Goal: Task Accomplishment & Management: Complete application form

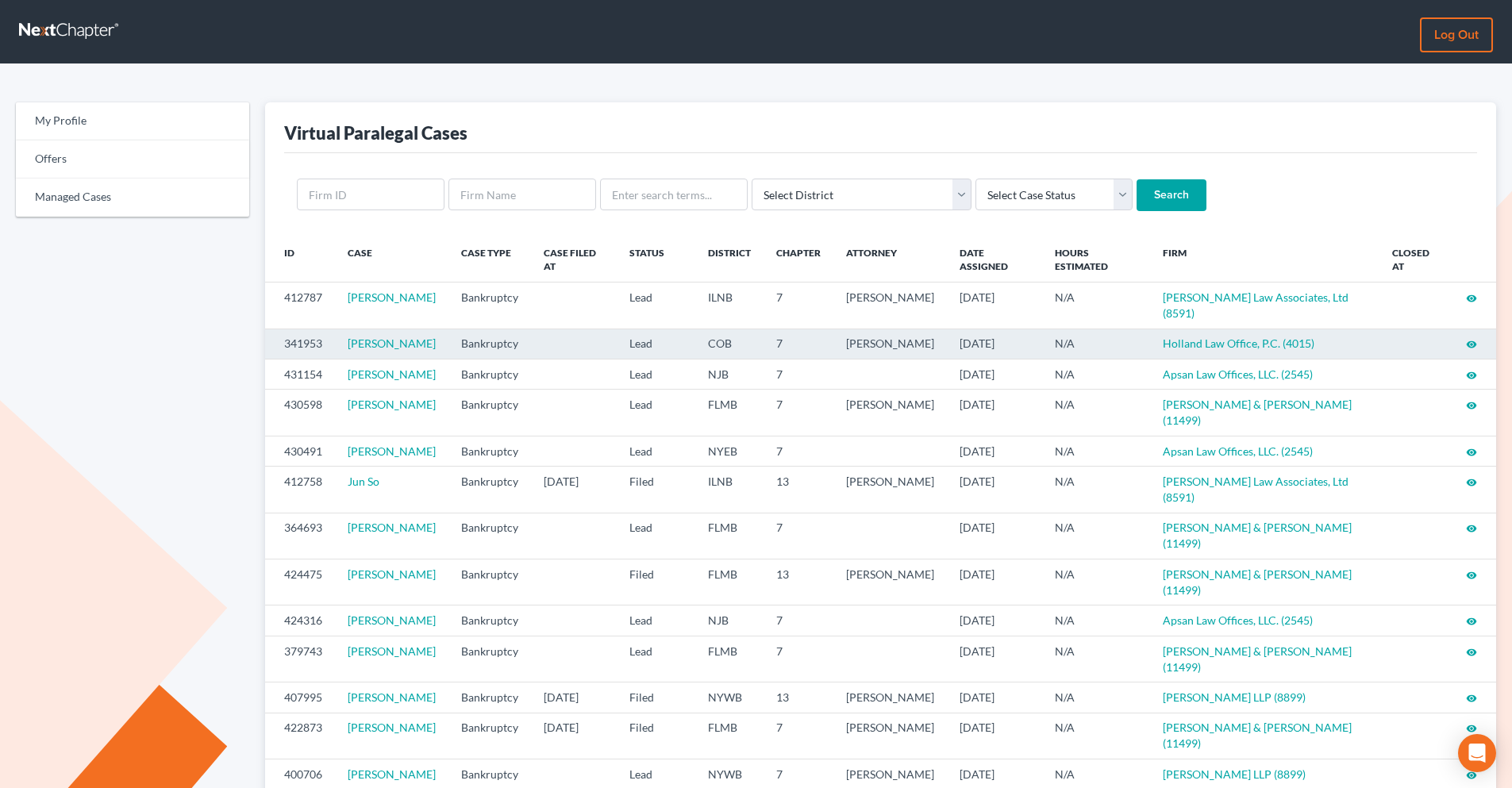
click at [1207, 344] on icon "visibility" at bounding box center [1472, 344] width 11 height 11
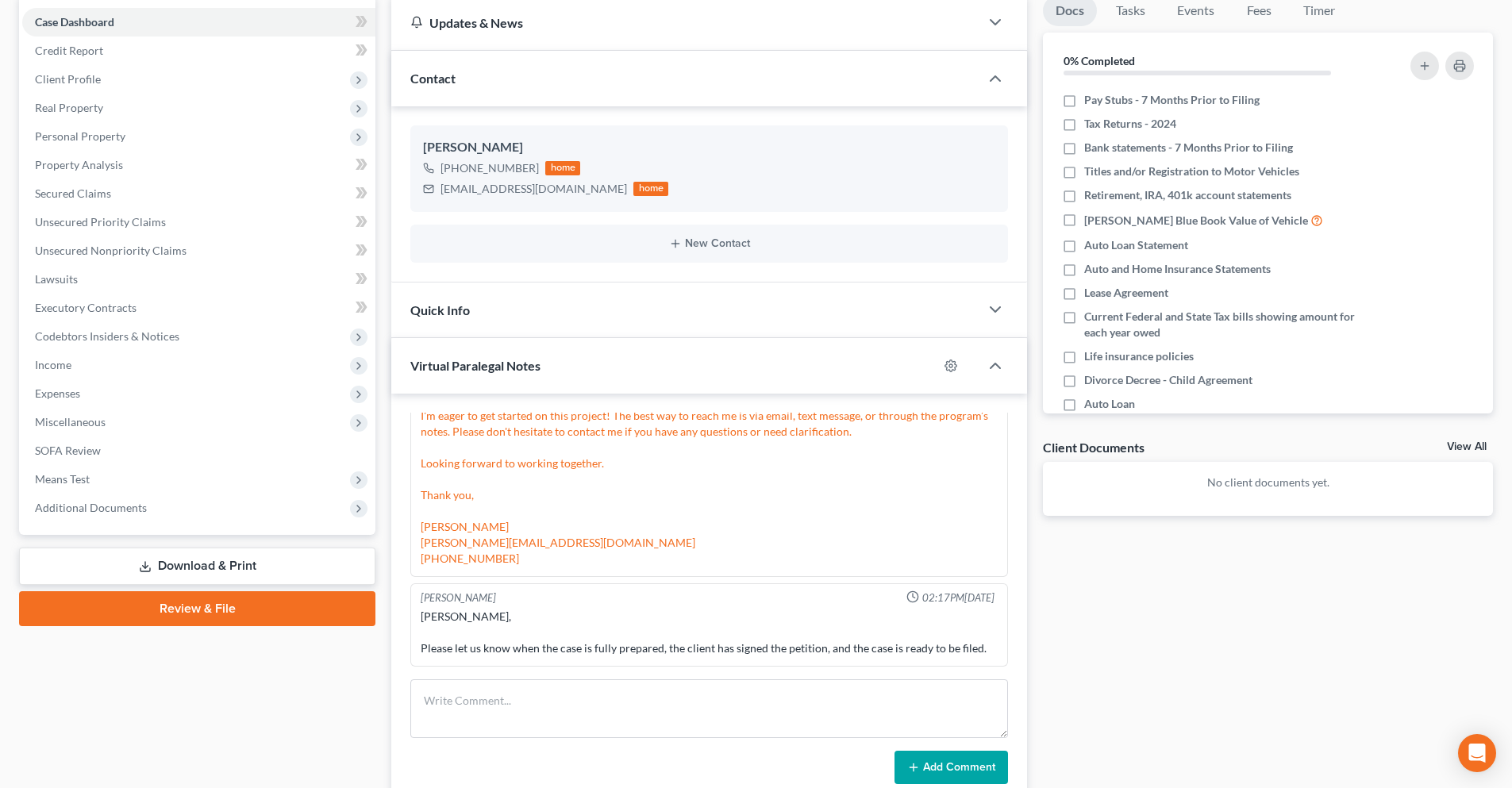
scroll to position [159, 0]
click at [473, 688] on textarea at bounding box center [709, 706] width 598 height 58
click at [579, 686] on textarea at bounding box center [709, 706] width 598 height 58
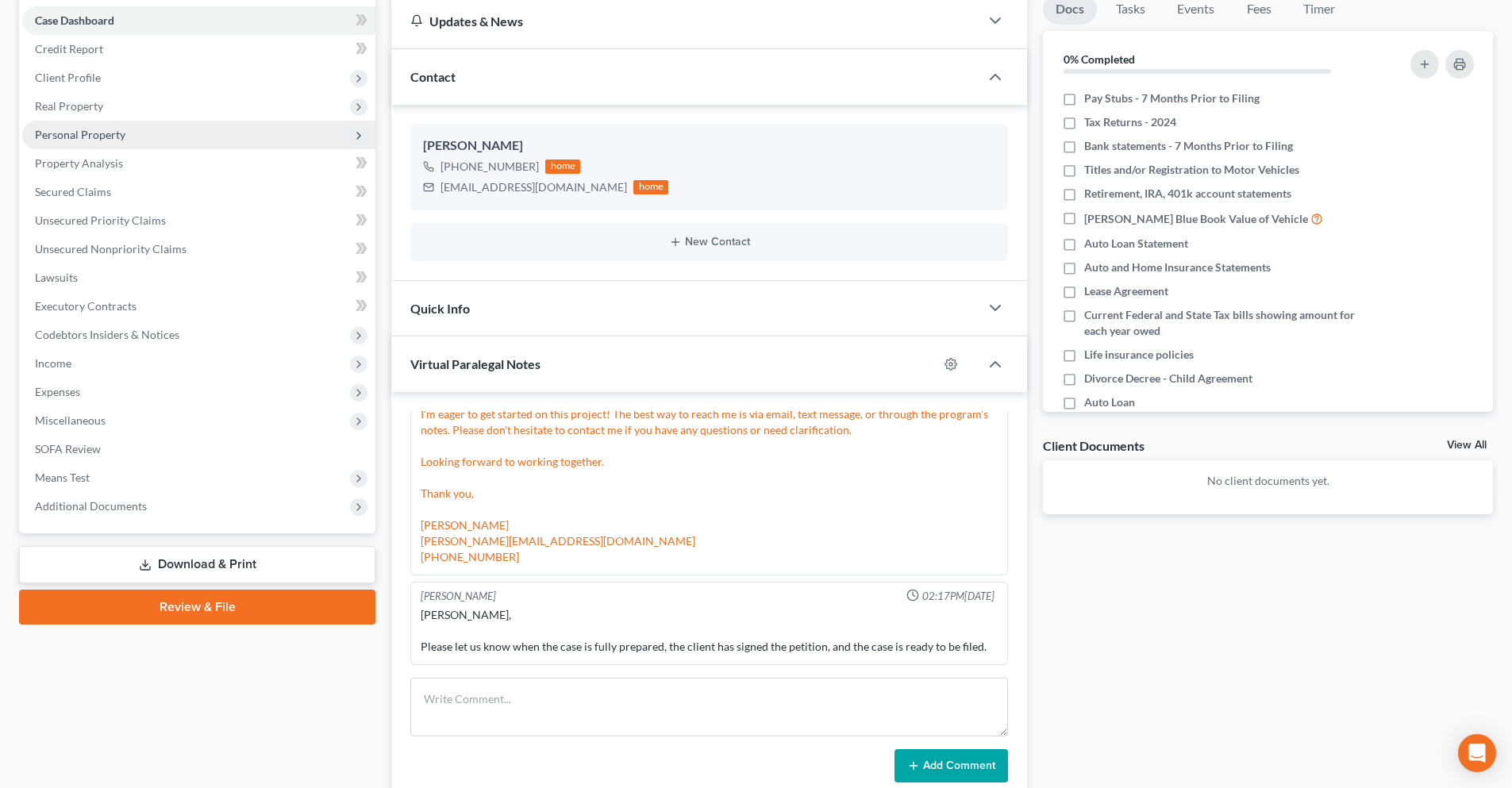
click at [173, 131] on span "Personal Property" at bounding box center [199, 135] width 353 height 29
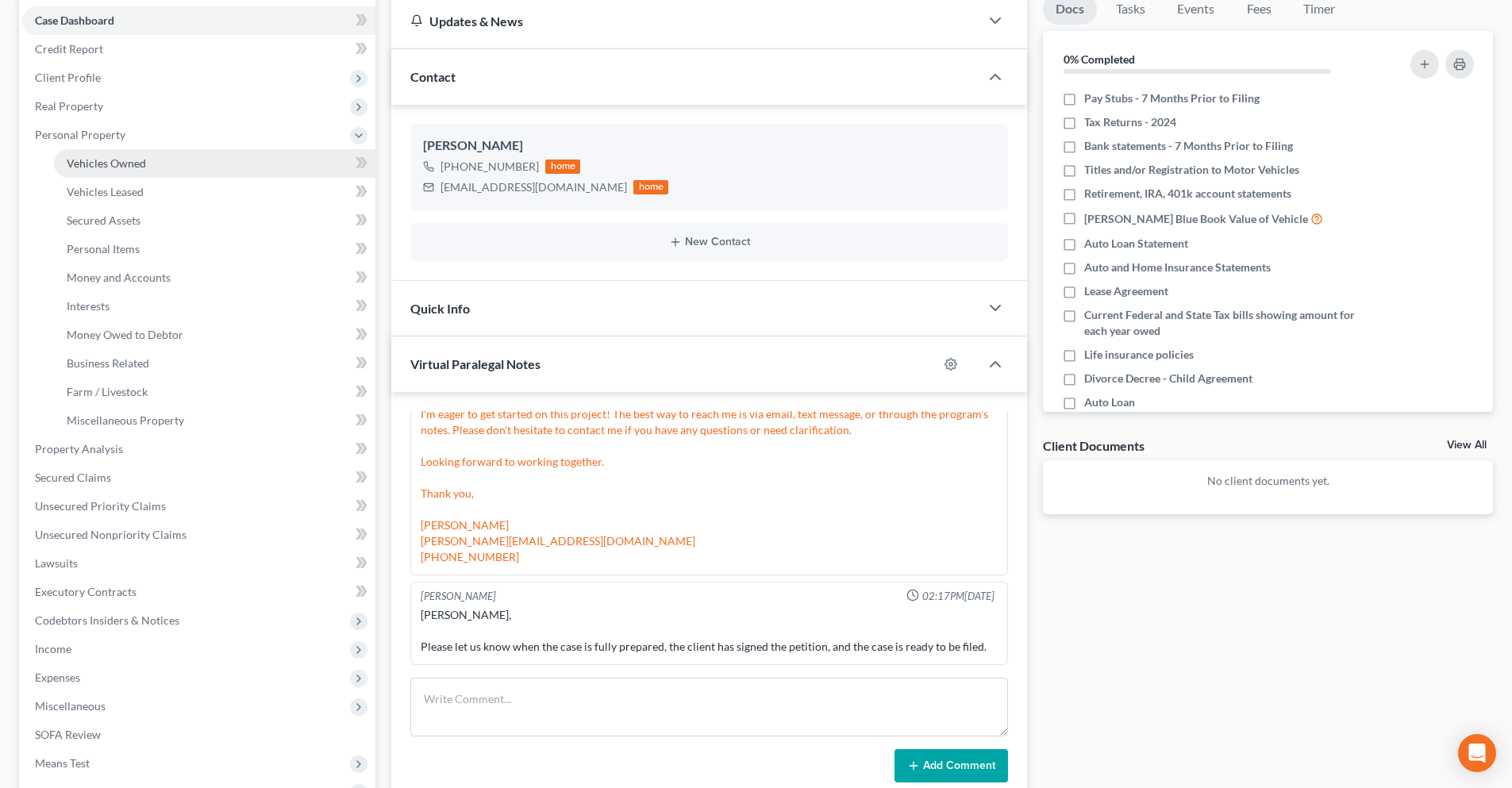
click at [207, 161] on link "Vehicles Owned" at bounding box center [214, 163] width 321 height 29
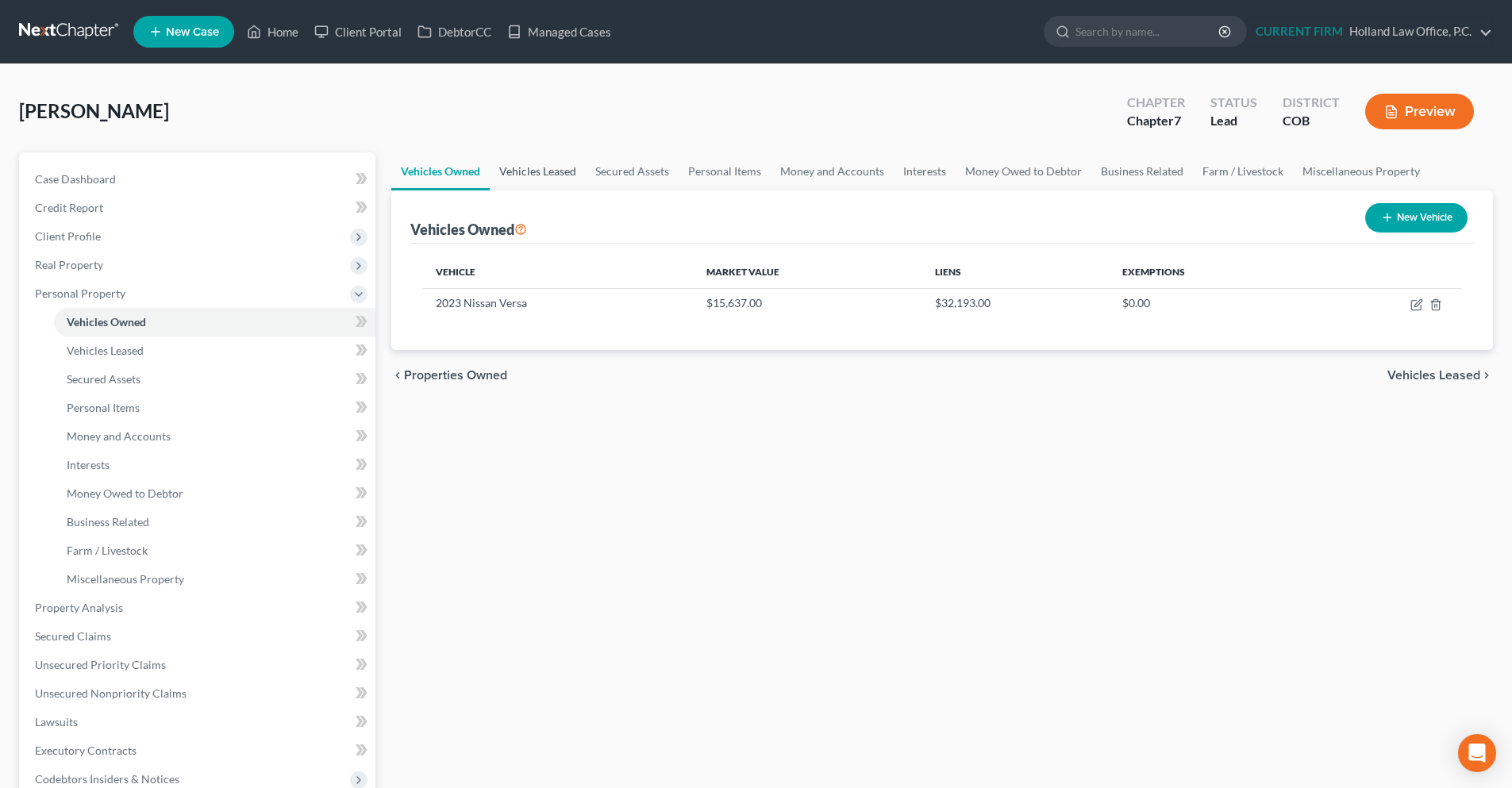
click at [523, 170] on link "Vehicles Leased" at bounding box center [538, 171] width 96 height 38
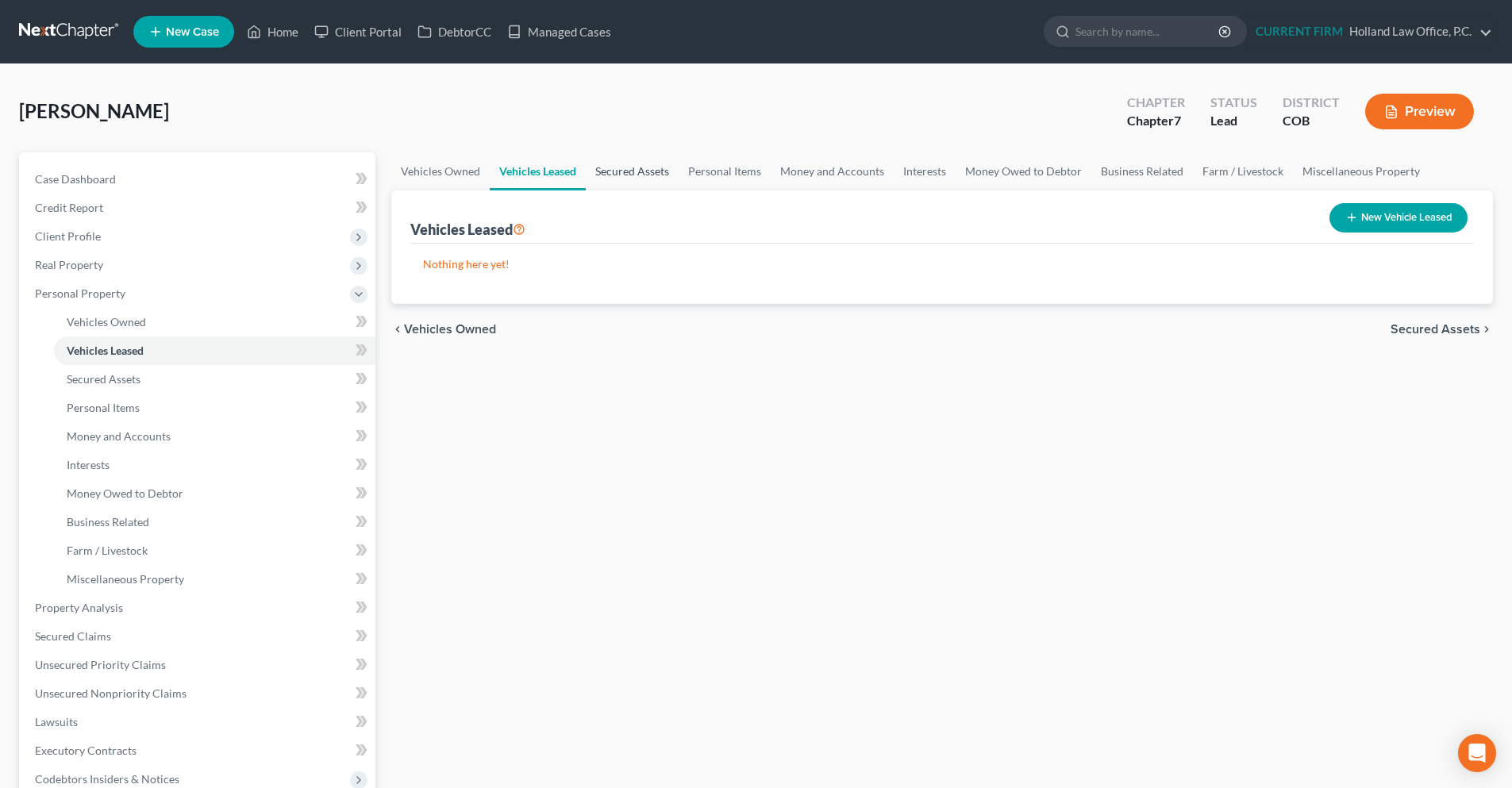
click at [654, 170] on link "Secured Assets" at bounding box center [632, 171] width 93 height 38
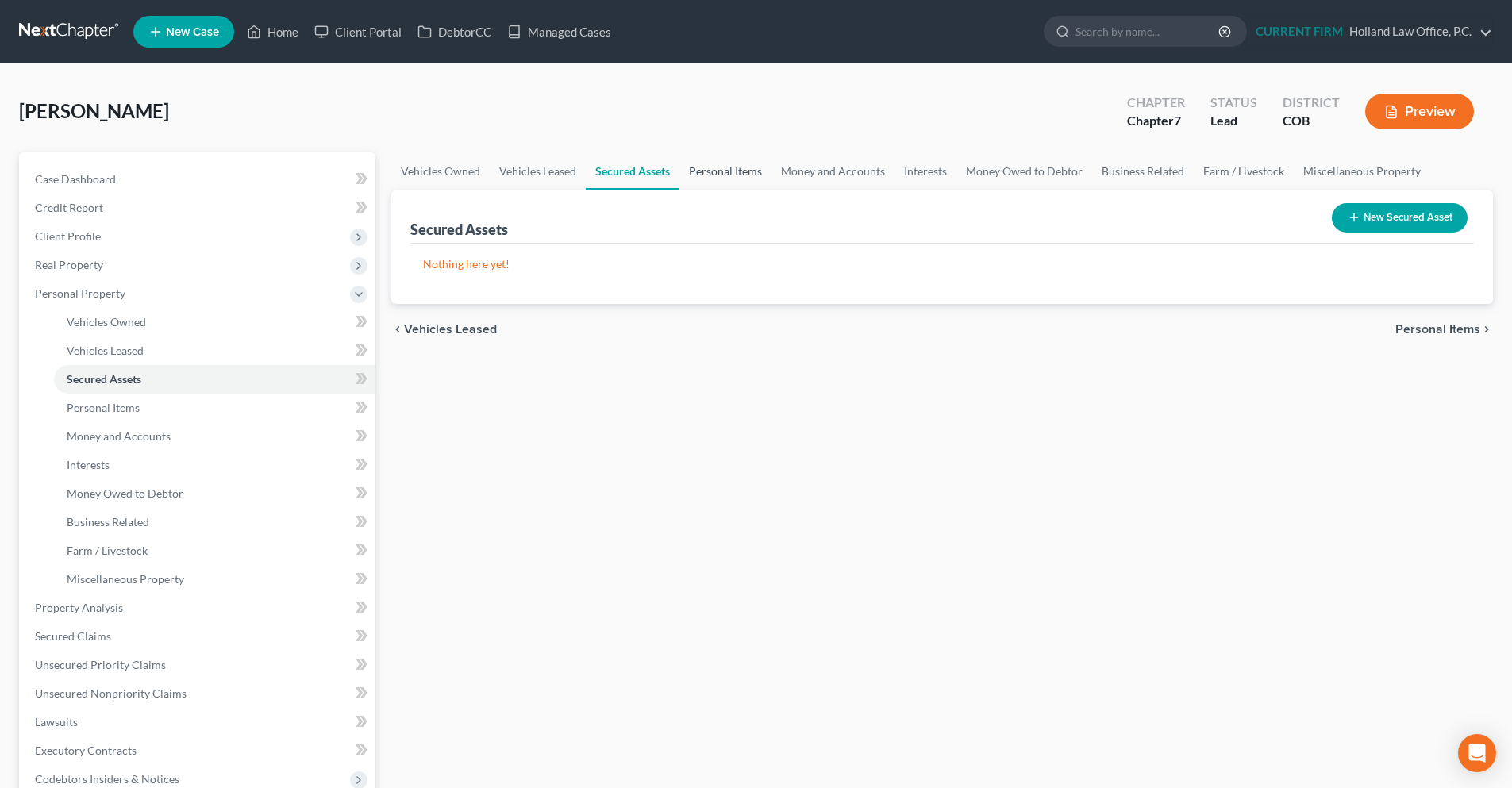
click at [712, 170] on link "Personal Items" at bounding box center [725, 171] width 92 height 38
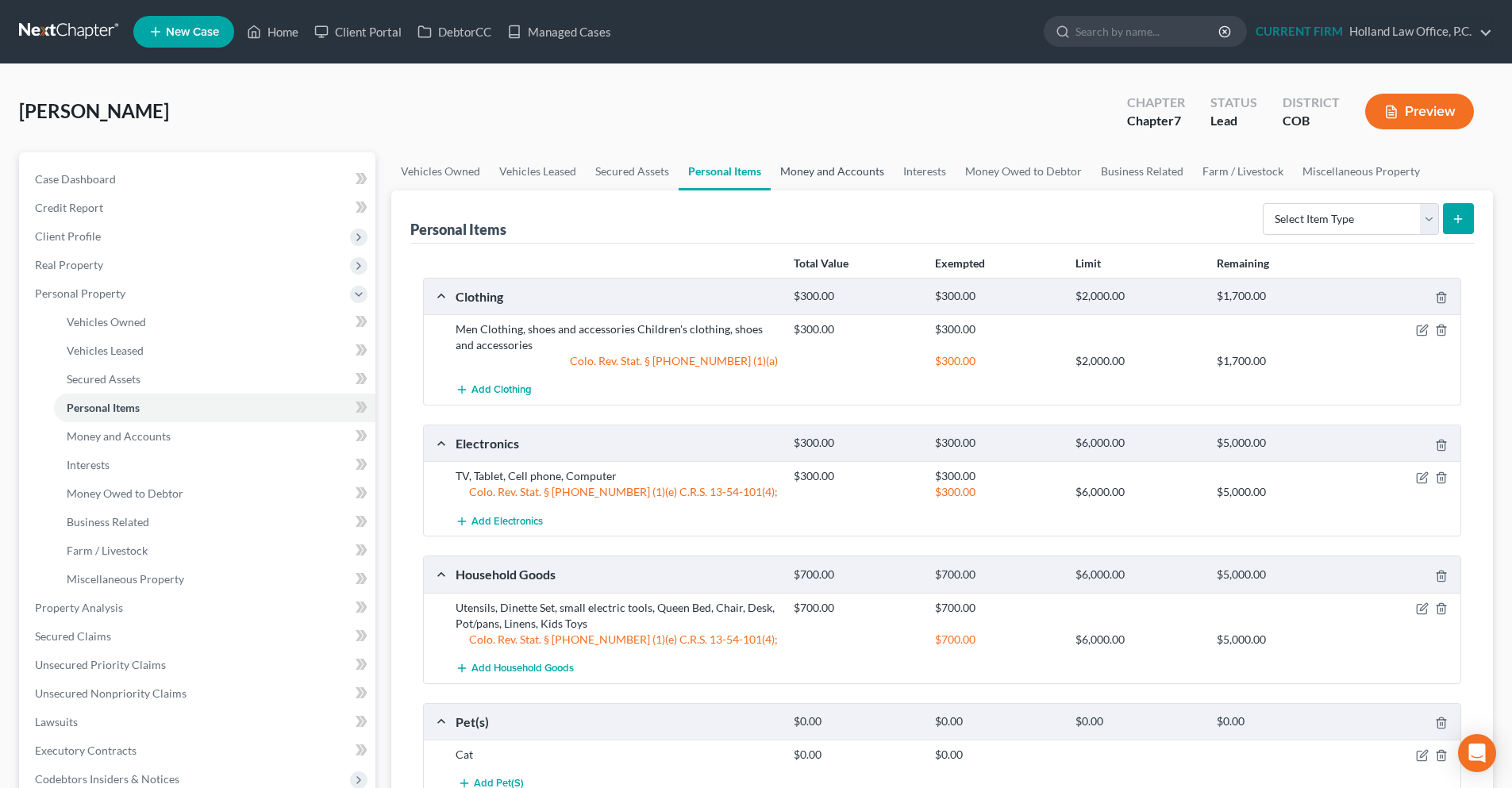
click at [810, 172] on link "Money and Accounts" at bounding box center [833, 171] width 123 height 38
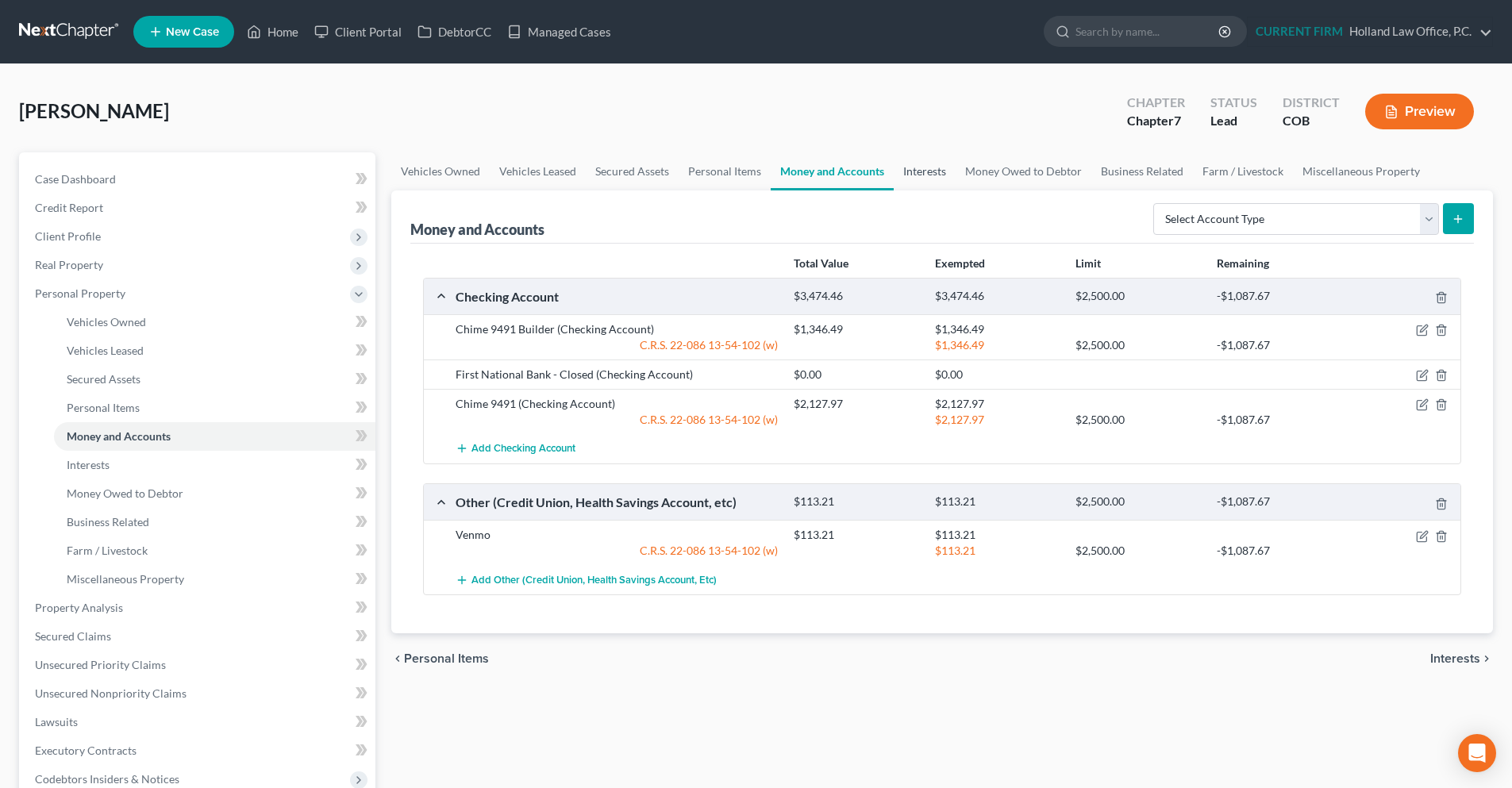
click at [935, 176] on link "Interests" at bounding box center [925, 171] width 62 height 38
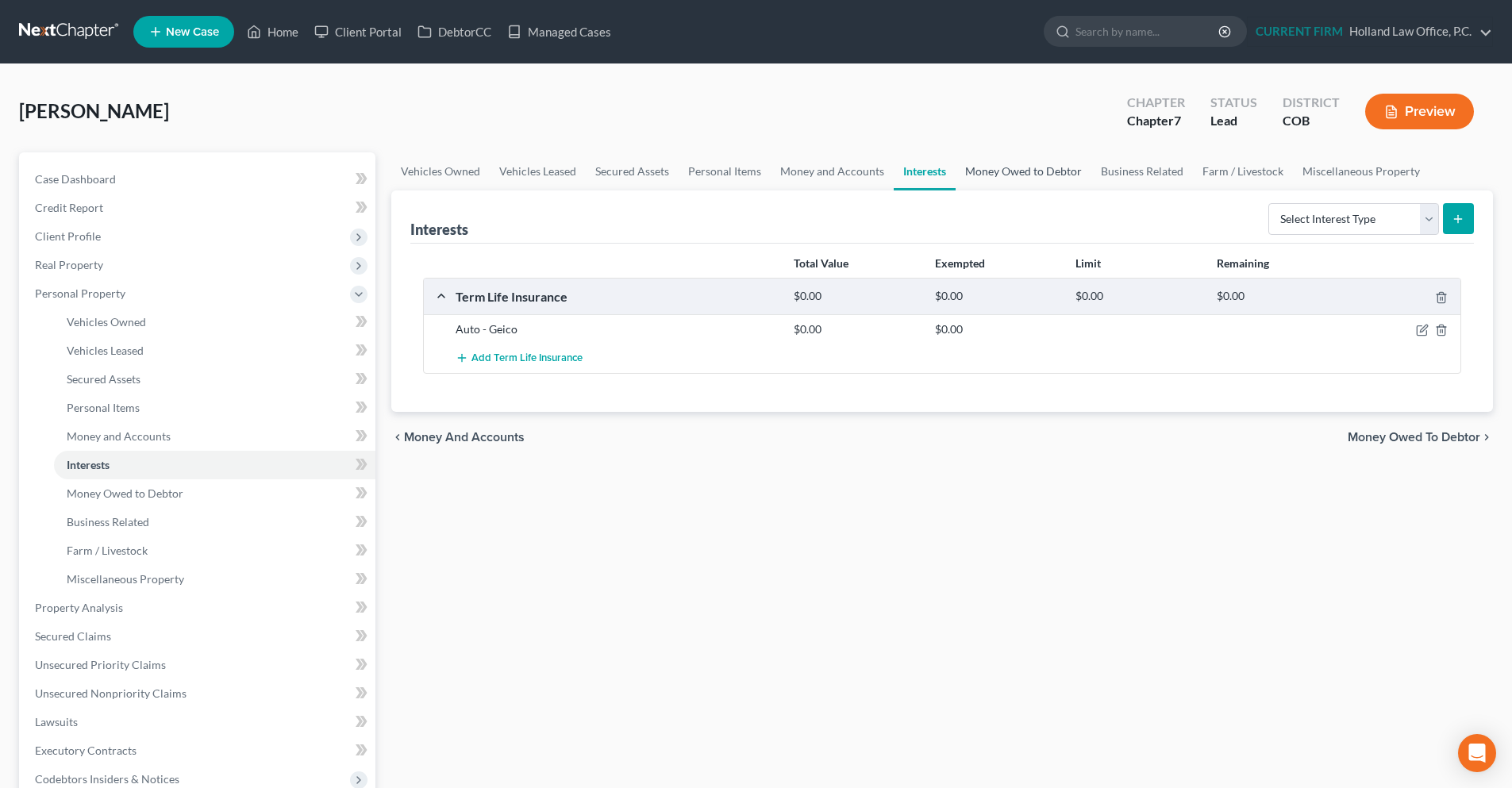
click at [981, 176] on link "Money Owed to Debtor" at bounding box center [1023, 171] width 135 height 38
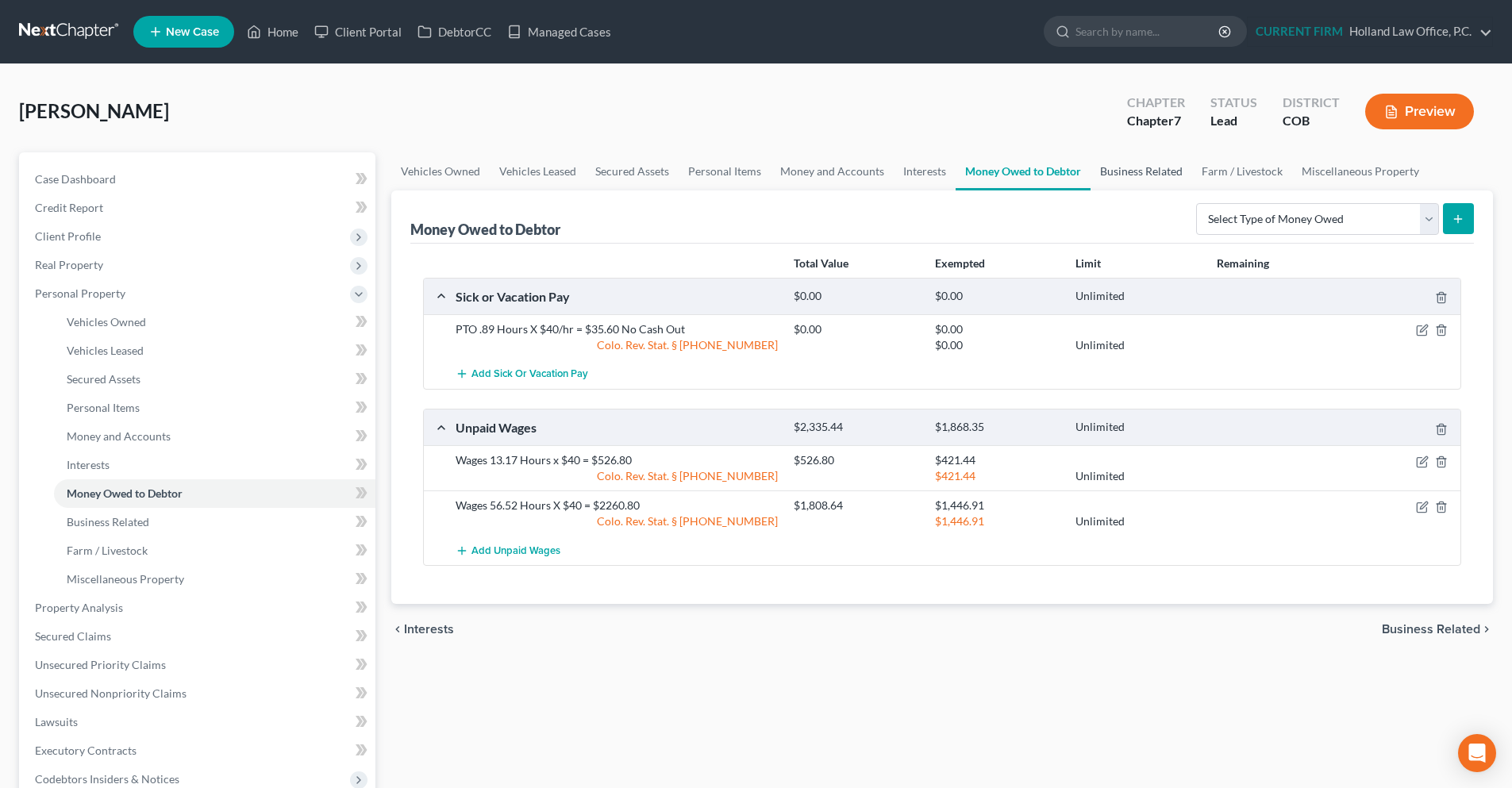
click at [1114, 176] on link "Business Related" at bounding box center [1141, 171] width 102 height 38
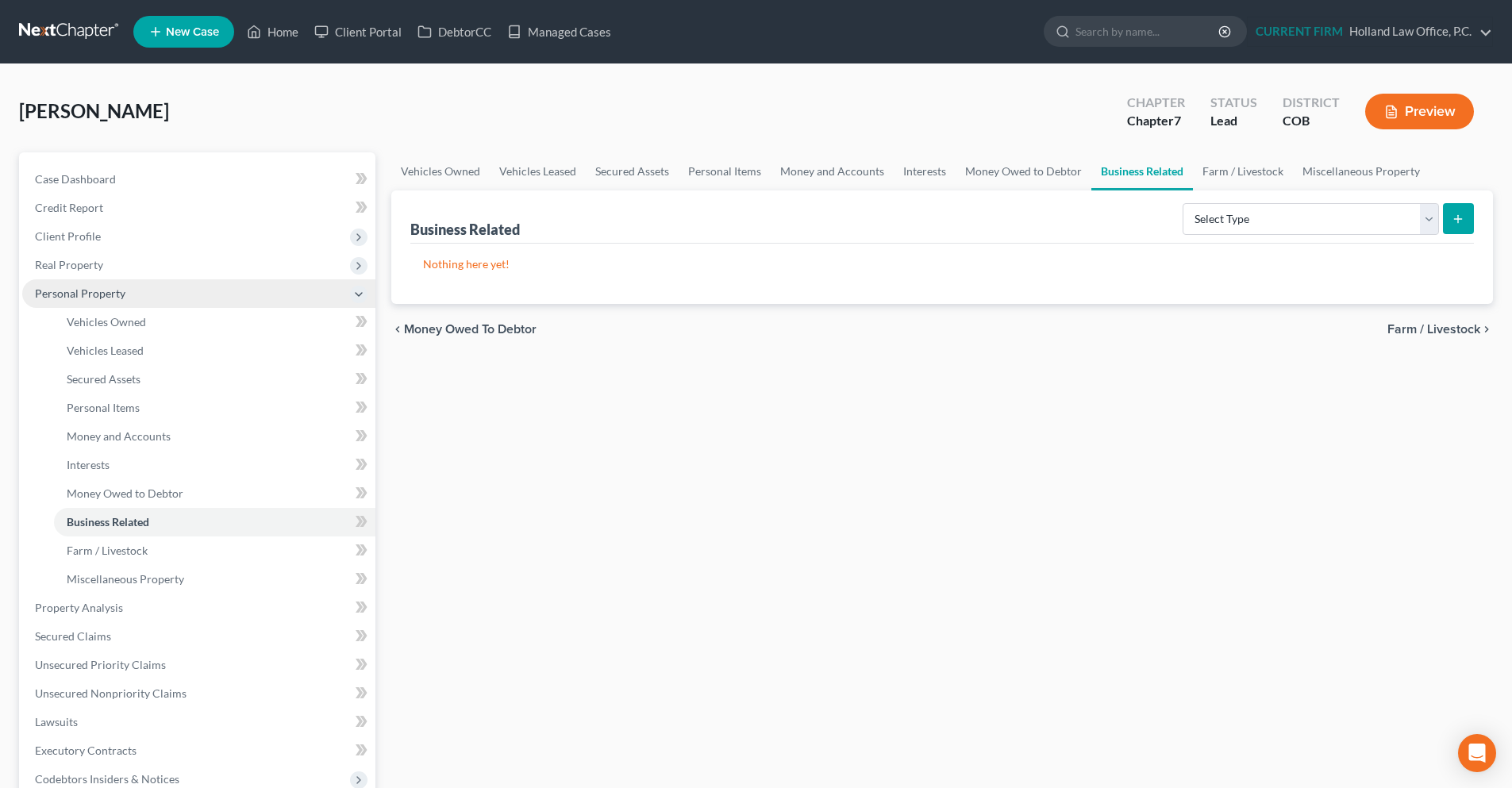
click at [99, 301] on span "Personal Property" at bounding box center [199, 294] width 353 height 29
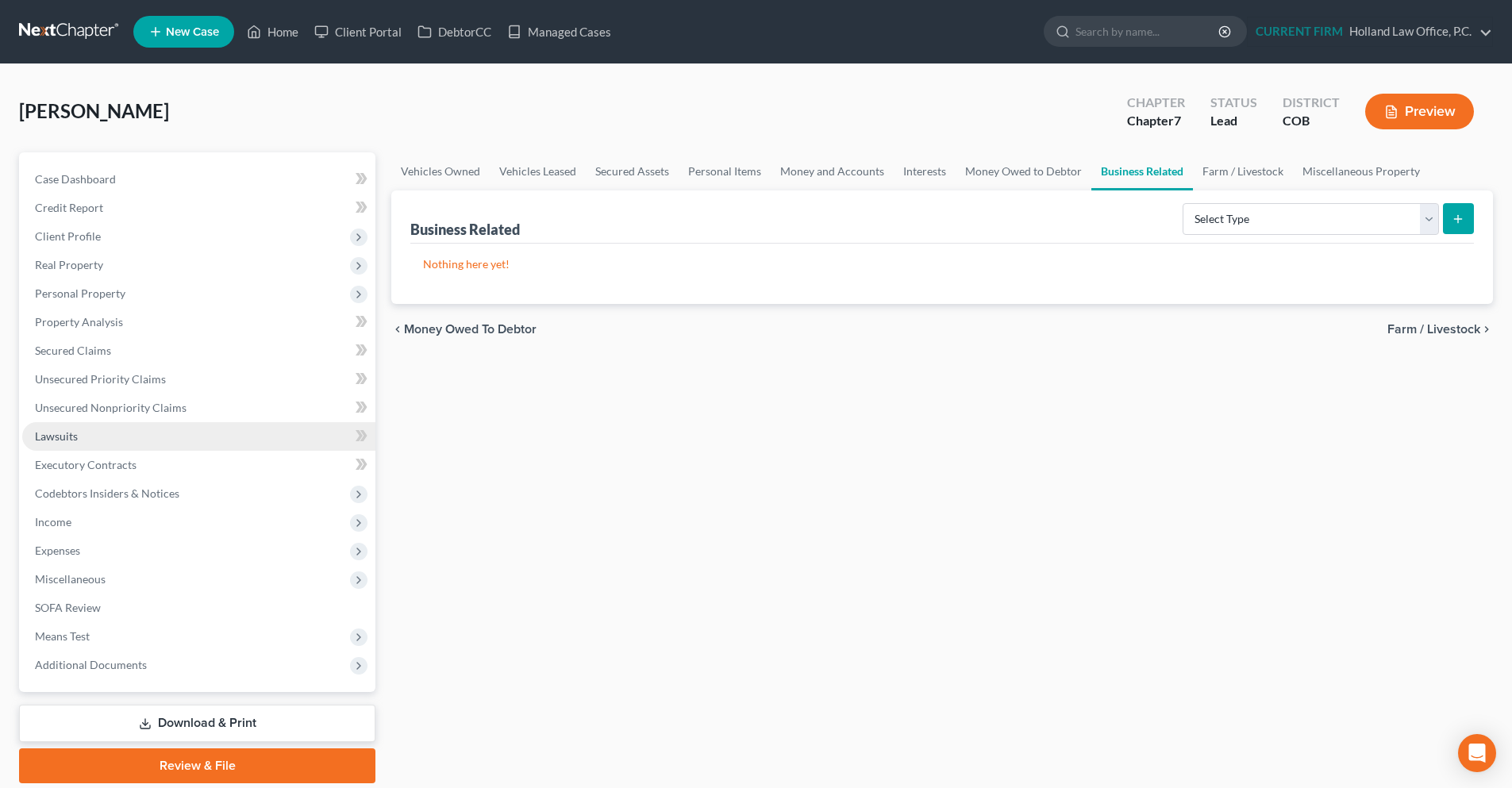
click at [103, 444] on link "Lawsuits" at bounding box center [199, 436] width 353 height 29
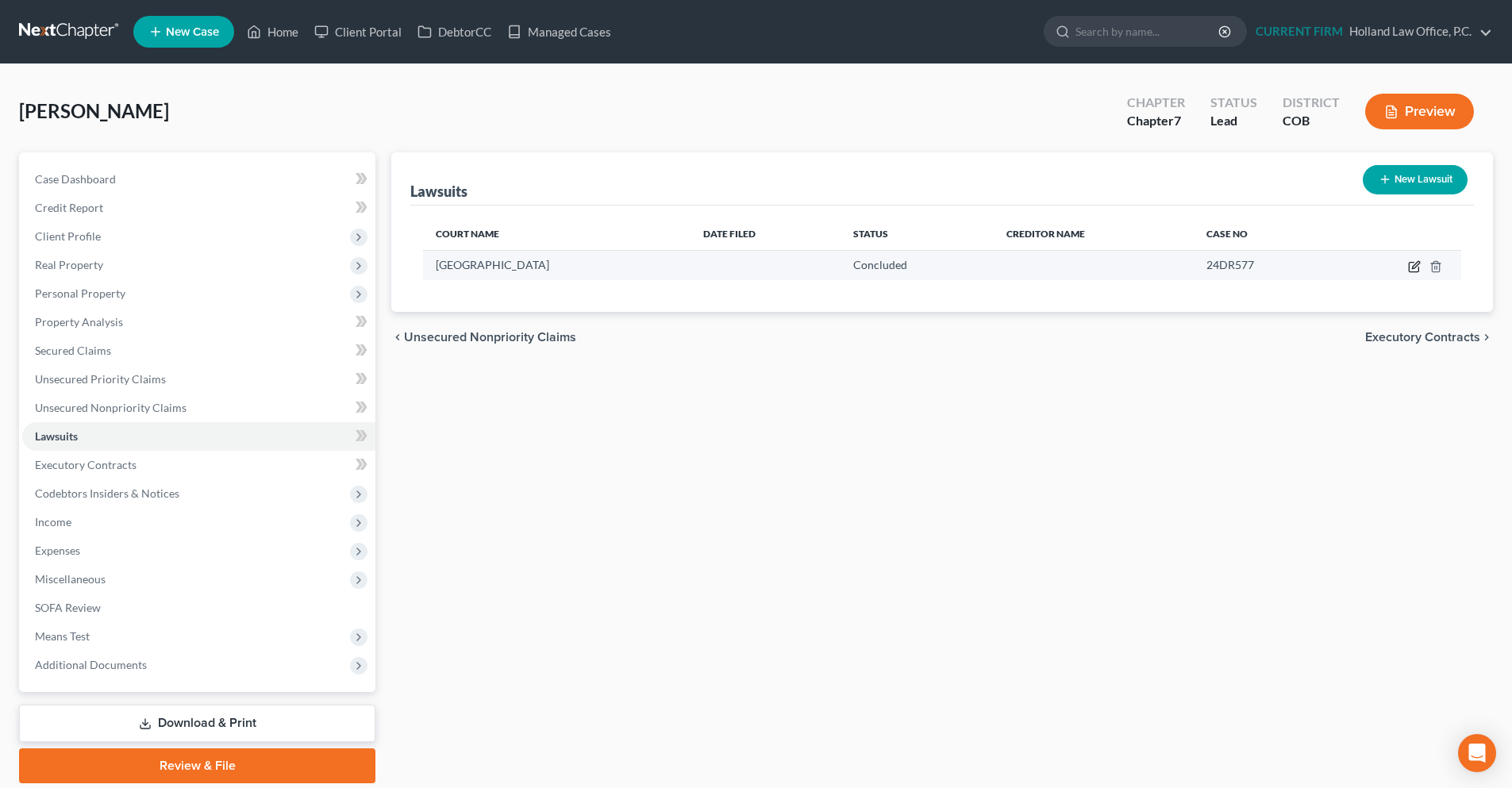
click at [1417, 267] on icon "button" at bounding box center [1416, 264] width 7 height 7
select select "5"
select select "2"
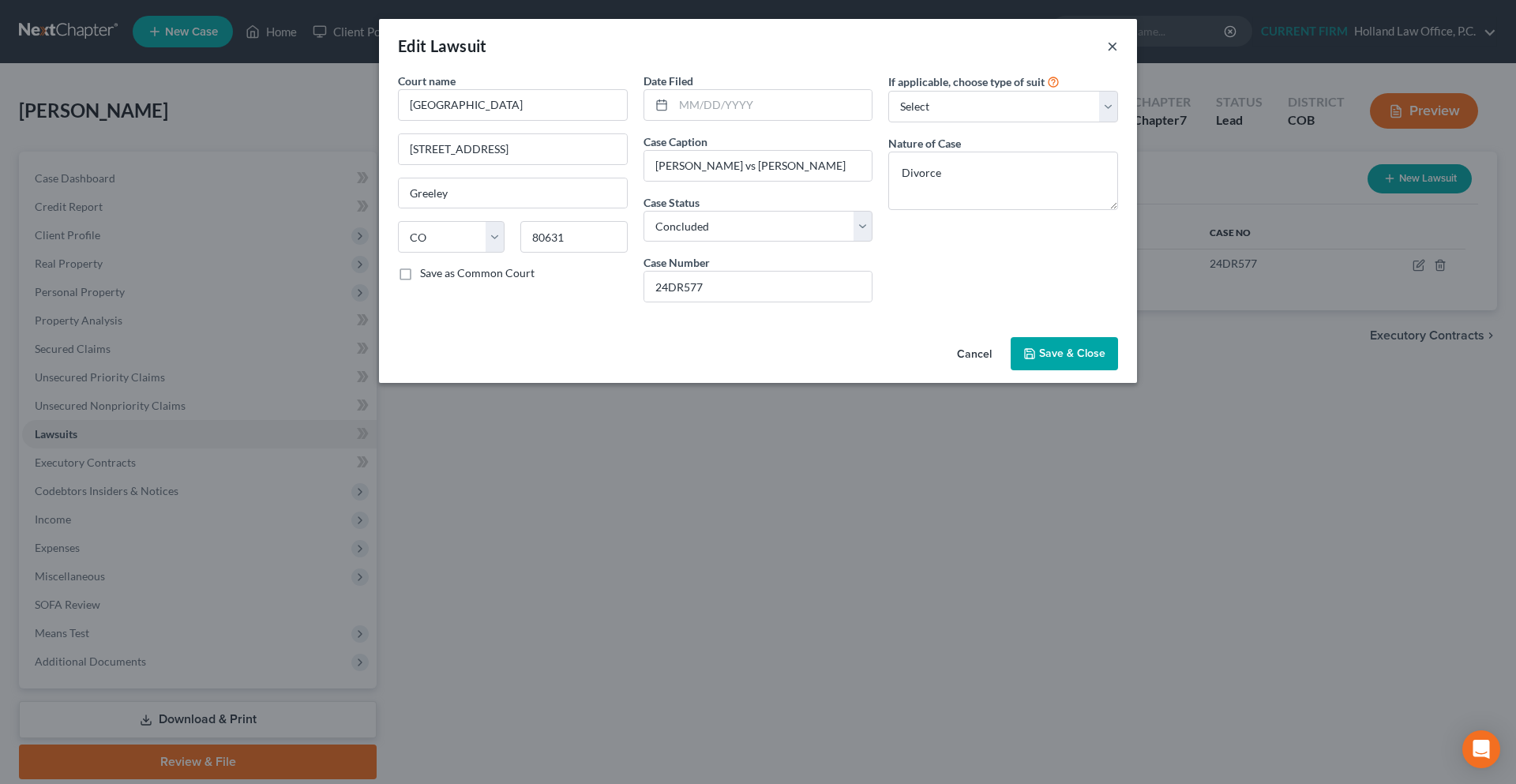
click at [1112, 48] on button "×" at bounding box center [1113, 46] width 11 height 19
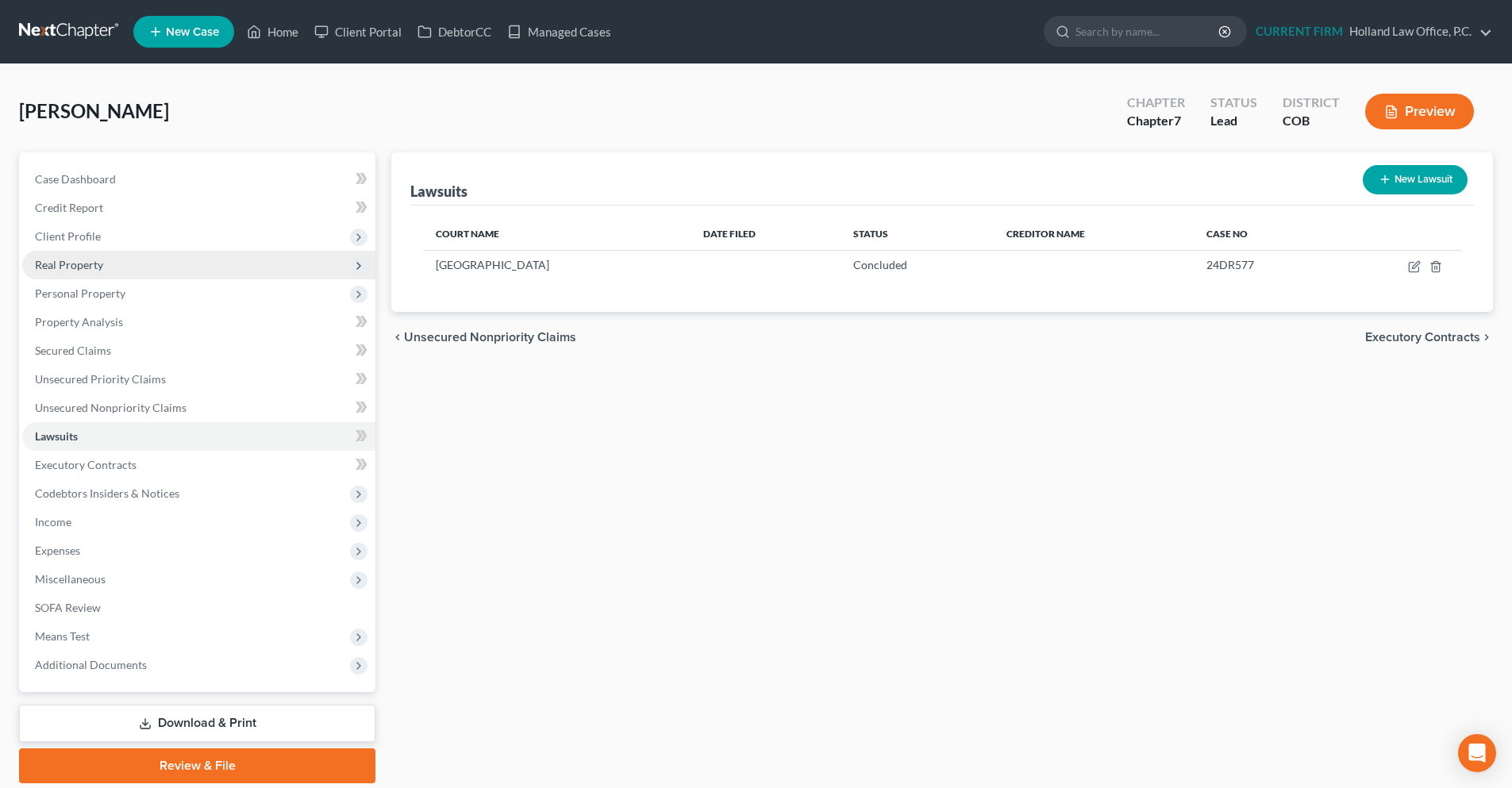
click at [102, 268] on span "Real Property" at bounding box center [69, 264] width 68 height 14
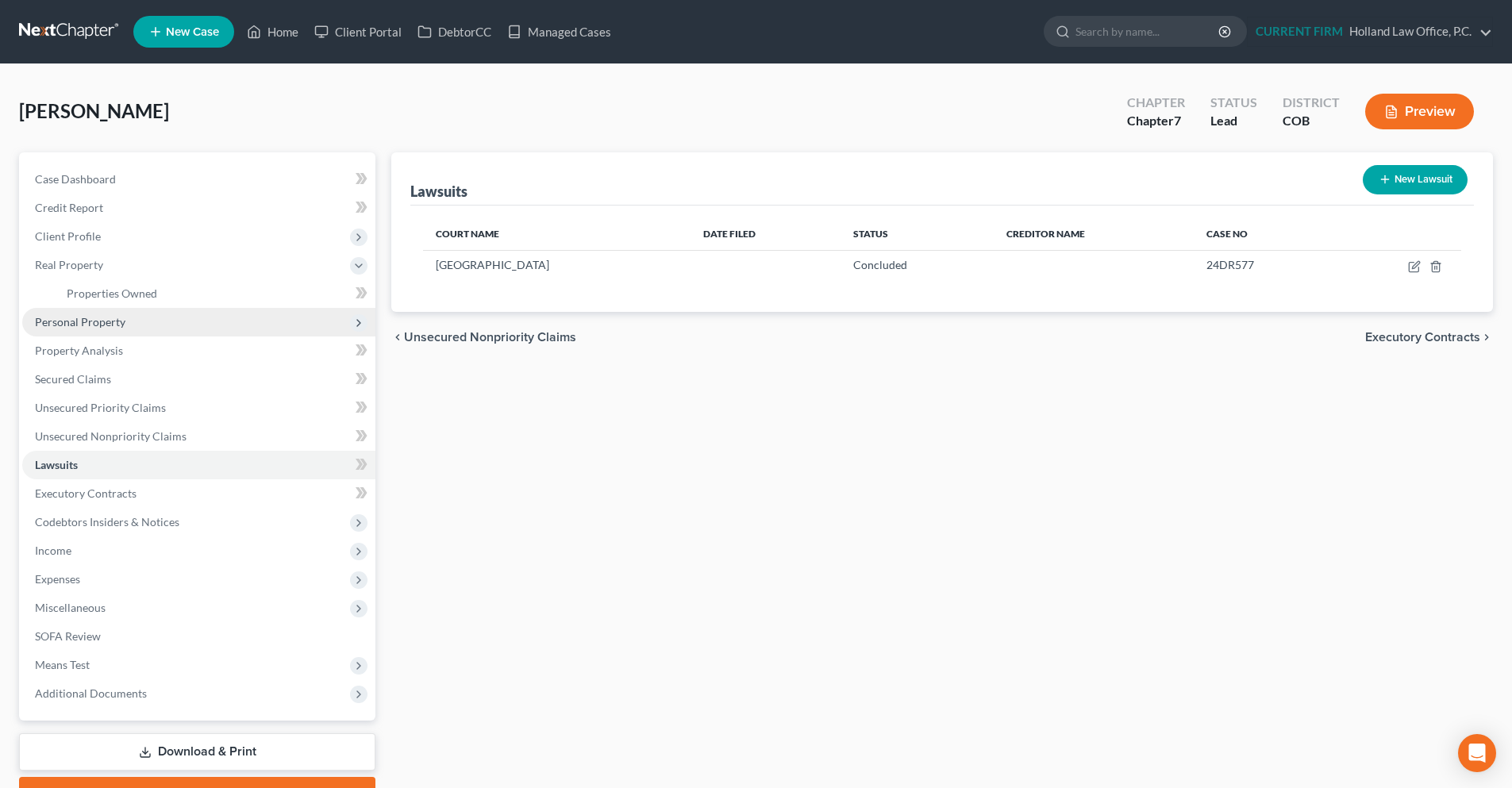
click at [107, 329] on span "Personal Property" at bounding box center [199, 322] width 353 height 29
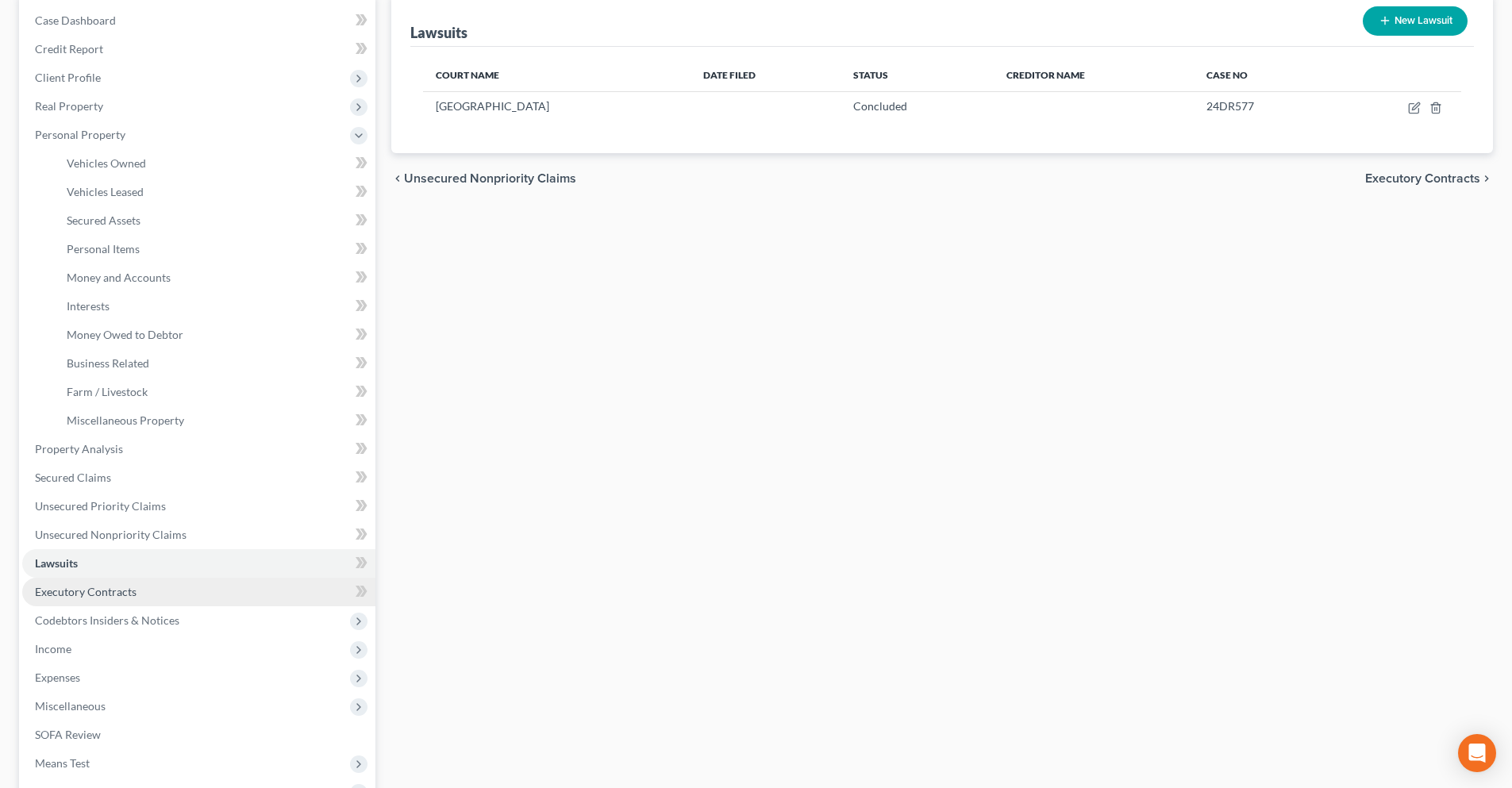
click at [127, 585] on span "Executory Contracts" at bounding box center [86, 591] width 102 height 14
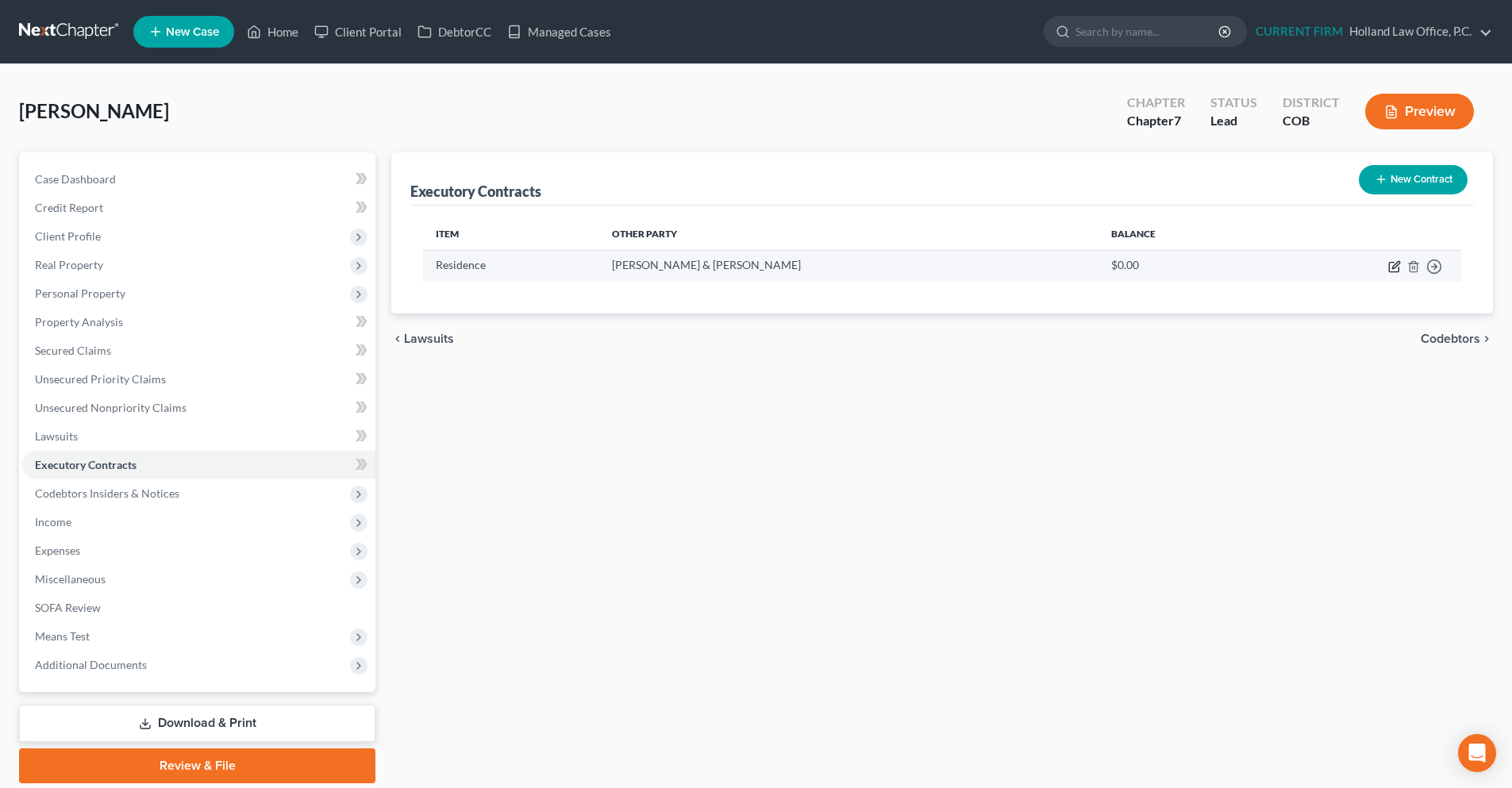
click at [1394, 267] on icon "button" at bounding box center [1395, 267] width 13 height 13
select select "3"
select select "5"
select select "0"
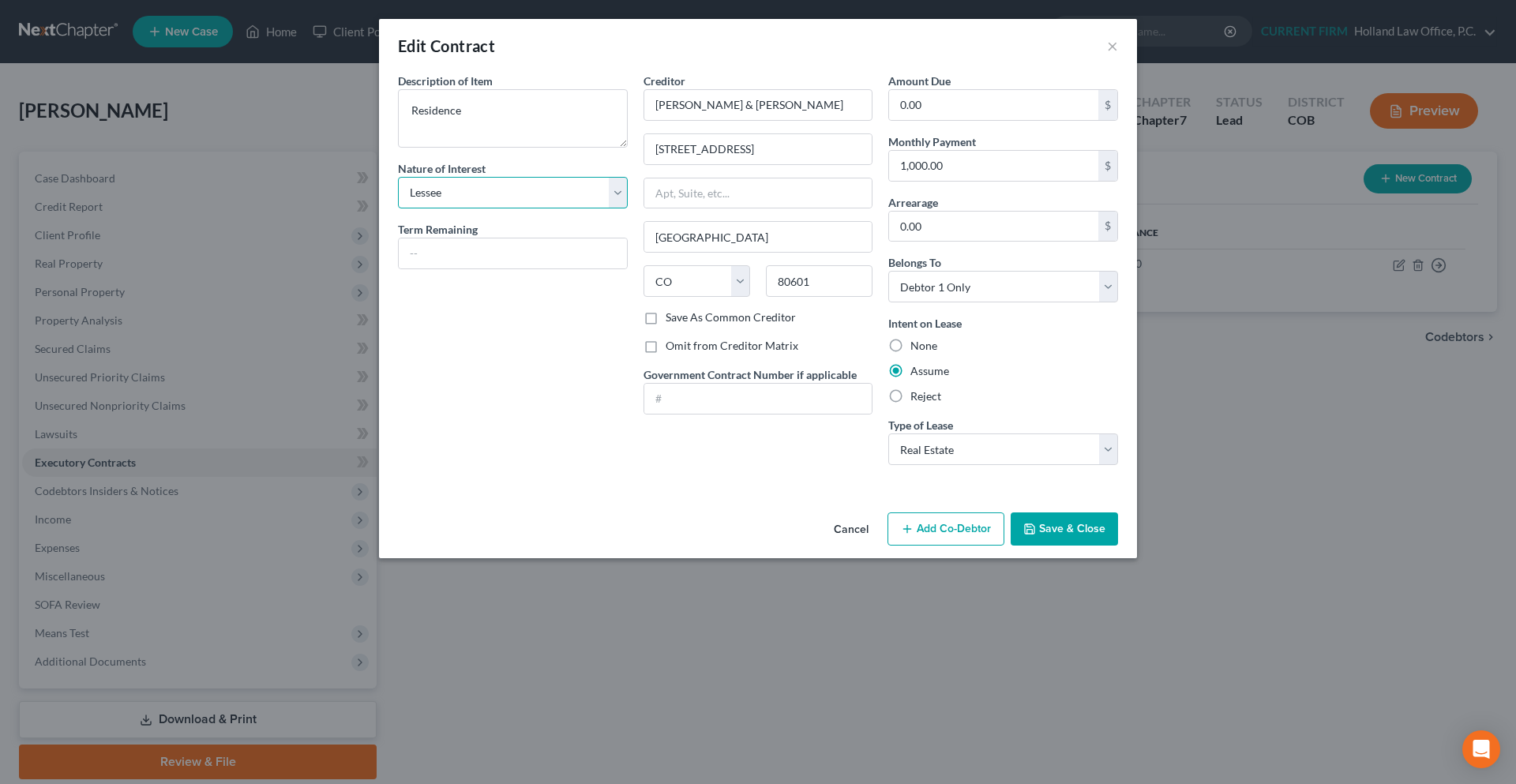
click at [622, 206] on select "Select Purchaser Agent Lessor Lessee" at bounding box center [513, 193] width 230 height 32
click at [916, 165] on input "1,000.00" at bounding box center [994, 166] width 210 height 30
click at [916, 164] on input "1,000.00" at bounding box center [994, 166] width 210 height 30
drag, startPoint x: 937, startPoint y: 166, endPoint x: 905, endPoint y: 171, distance: 32.4
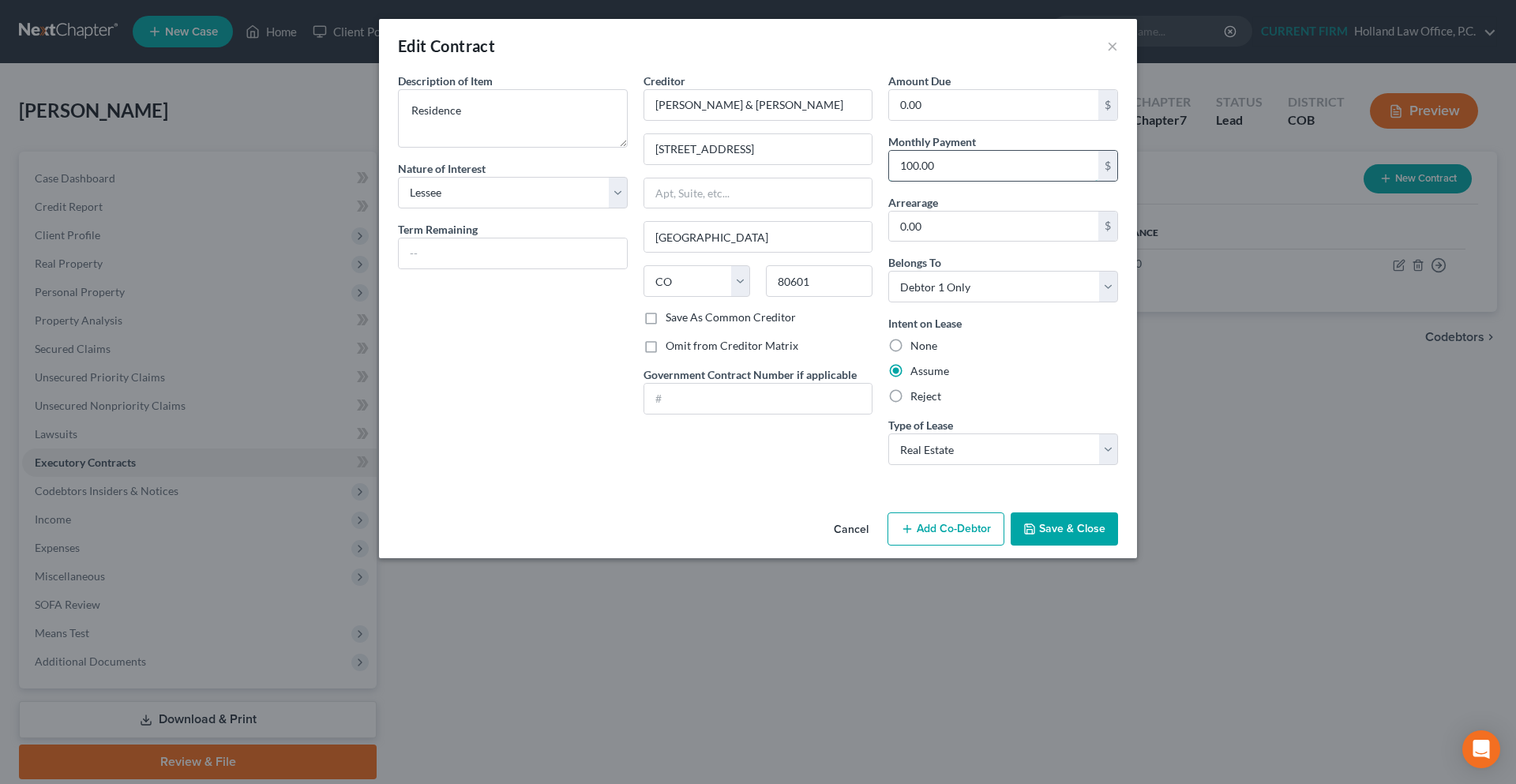
click at [905, 171] on input "100.00" at bounding box center [994, 166] width 210 height 30
type input "1,300.00"
click at [1053, 522] on button "Save & Close" at bounding box center [1064, 529] width 108 height 33
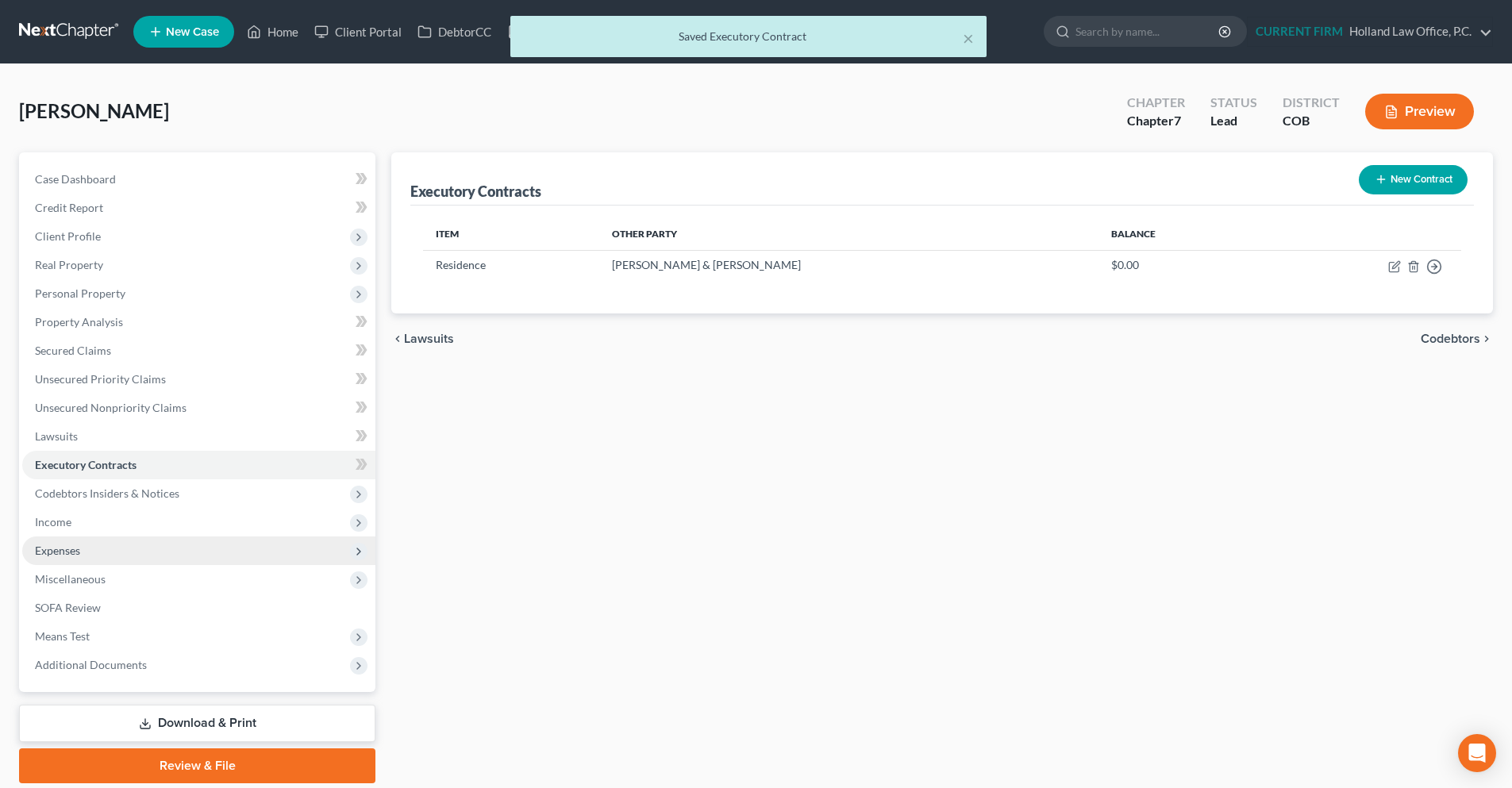
click at [84, 552] on span "Expenses" at bounding box center [199, 551] width 353 height 29
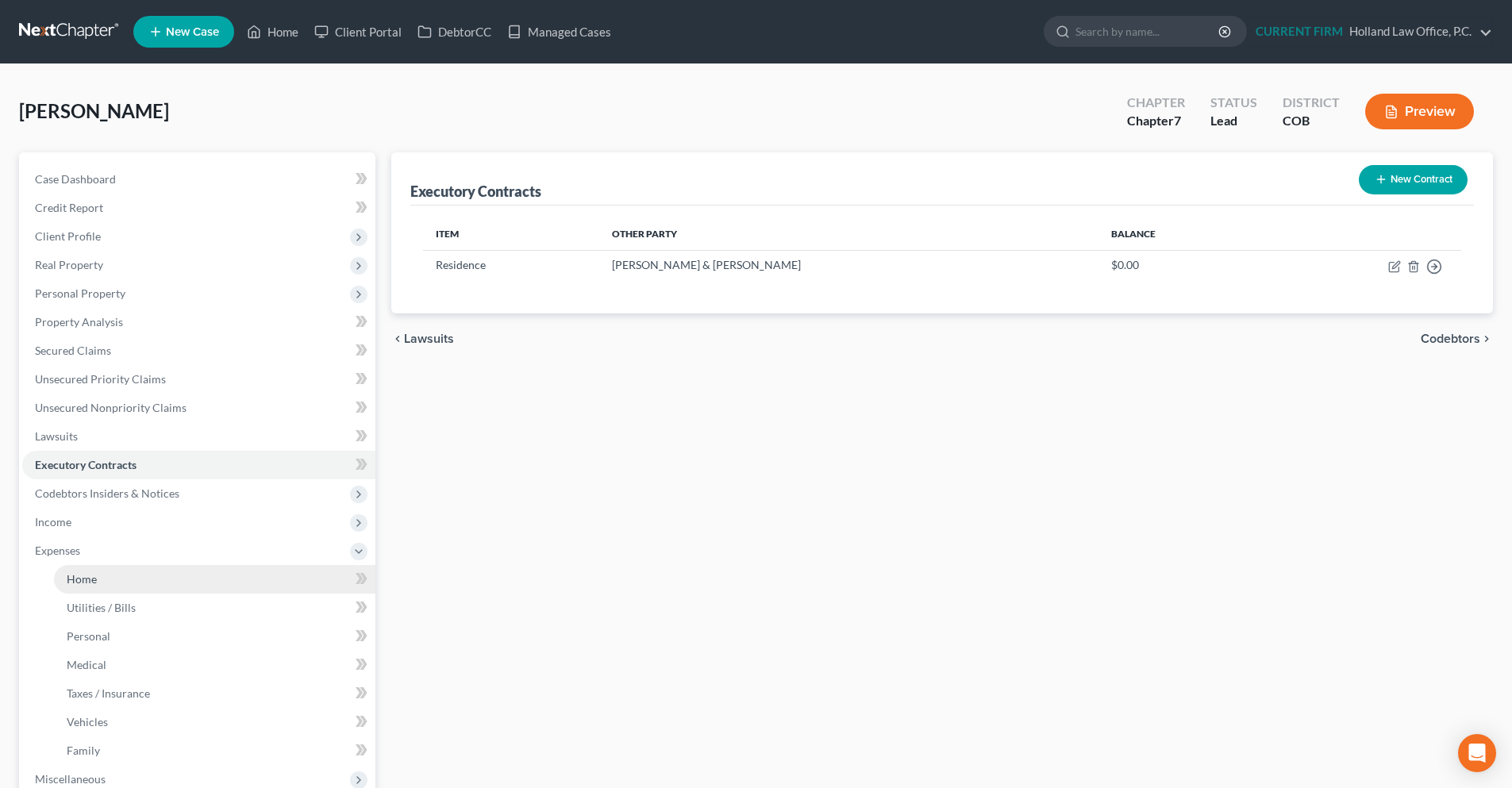
click at [117, 589] on link "Home" at bounding box center [214, 579] width 321 height 29
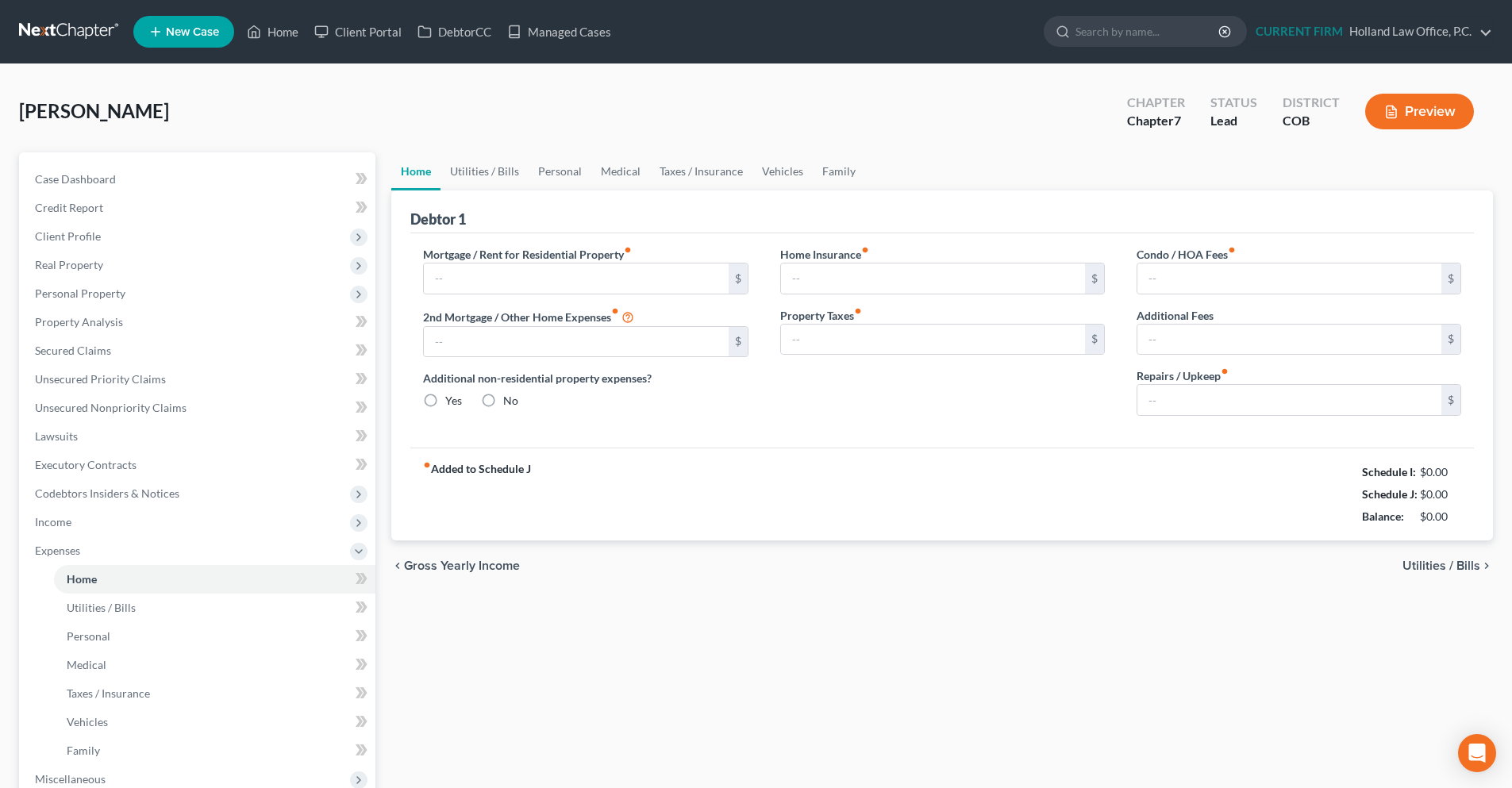
type input "1,000.00"
radio input "true"
type input "1,300.00"
click at [962, 505] on div "fiber_manual_record Added to Schedule J Schedule I: $0.00 Schedule J: $5,619.92…" at bounding box center [942, 494] width 1064 height 93
click at [115, 186] on link "Case Dashboard" at bounding box center [199, 179] width 353 height 29
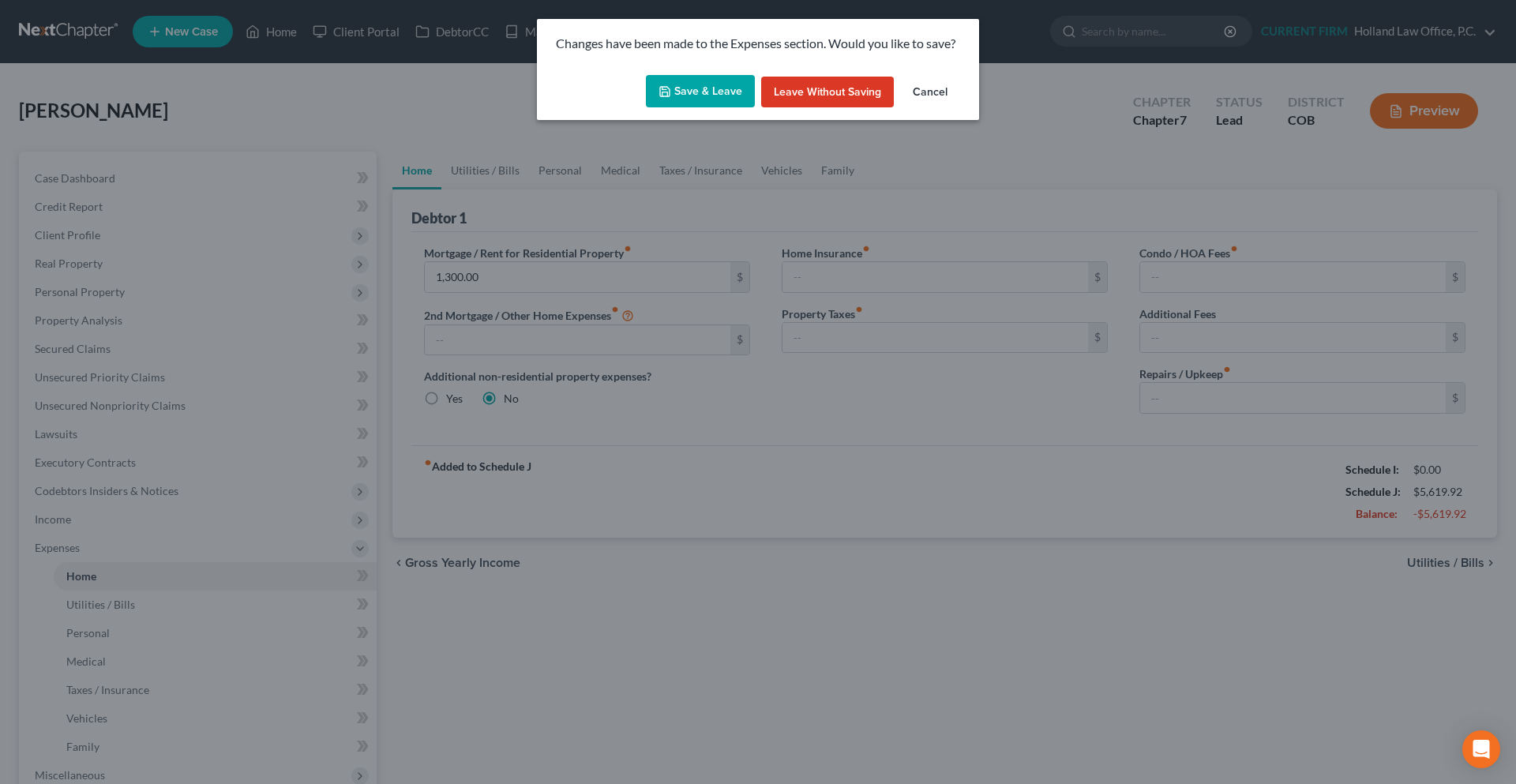
click at [727, 88] on button "Save & Leave" at bounding box center [700, 92] width 109 height 33
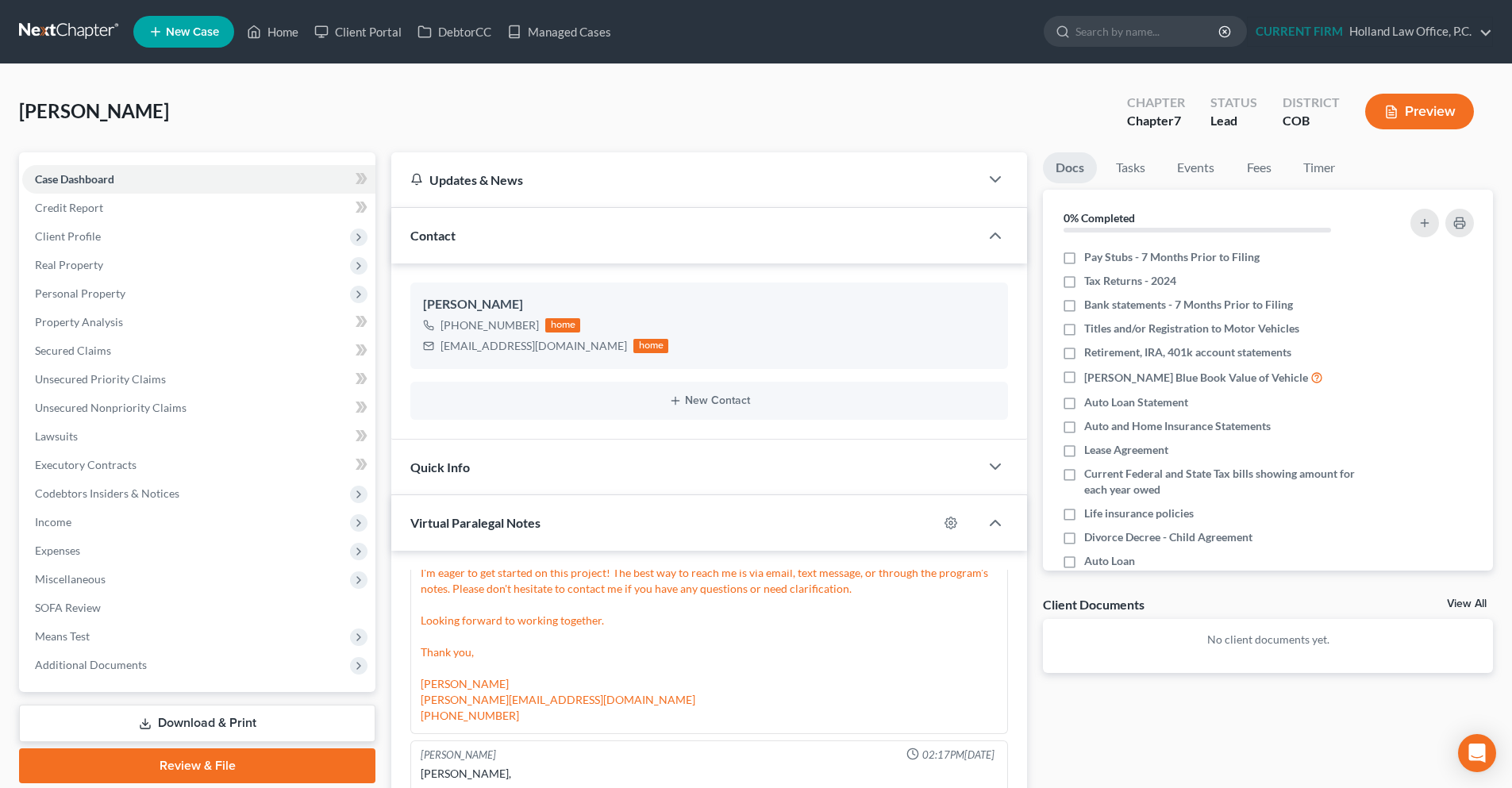
click at [82, 35] on link at bounding box center [70, 32] width 102 height 29
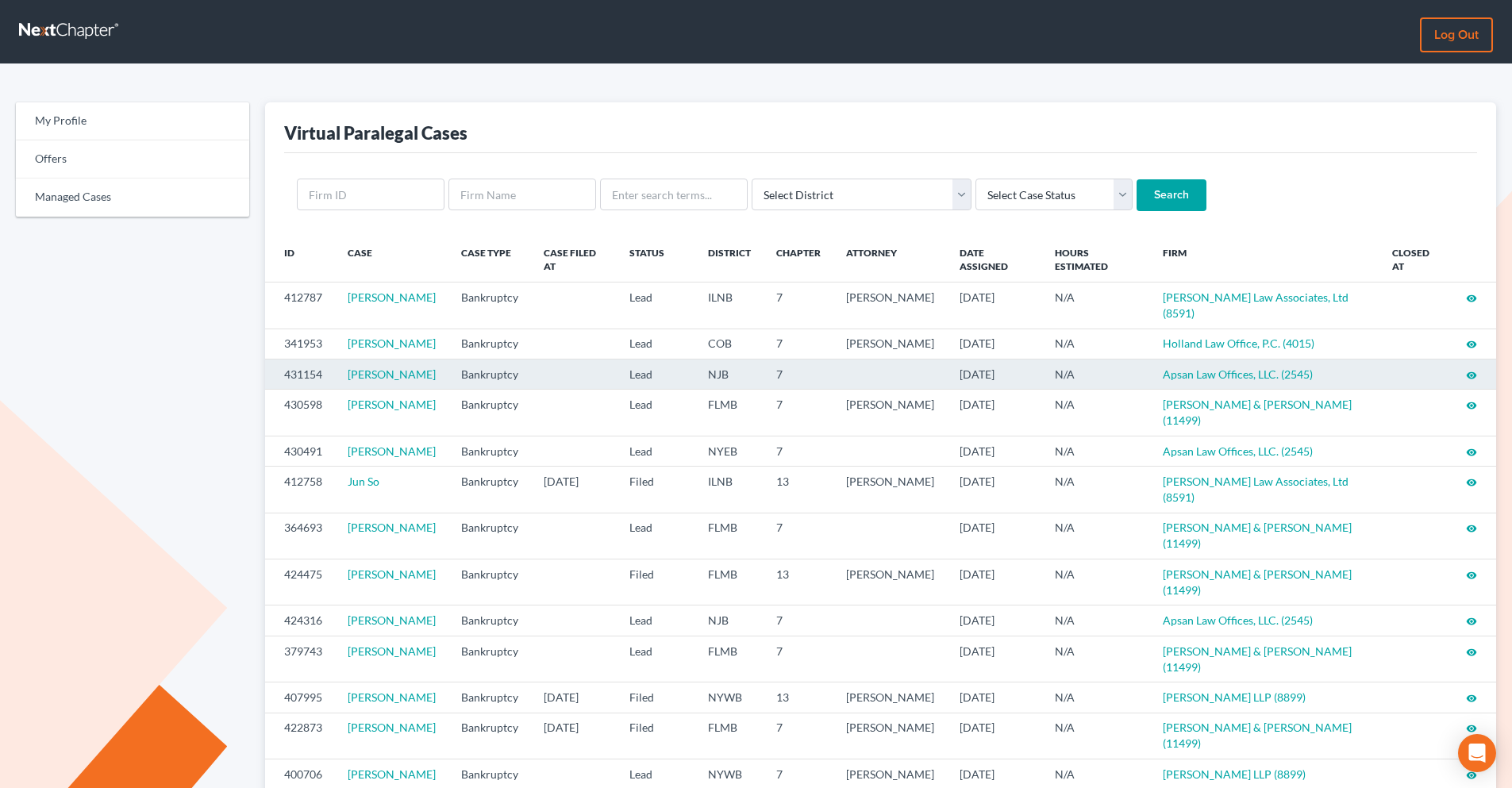
click at [1474, 380] on icon "visibility" at bounding box center [1472, 376] width 11 height 11
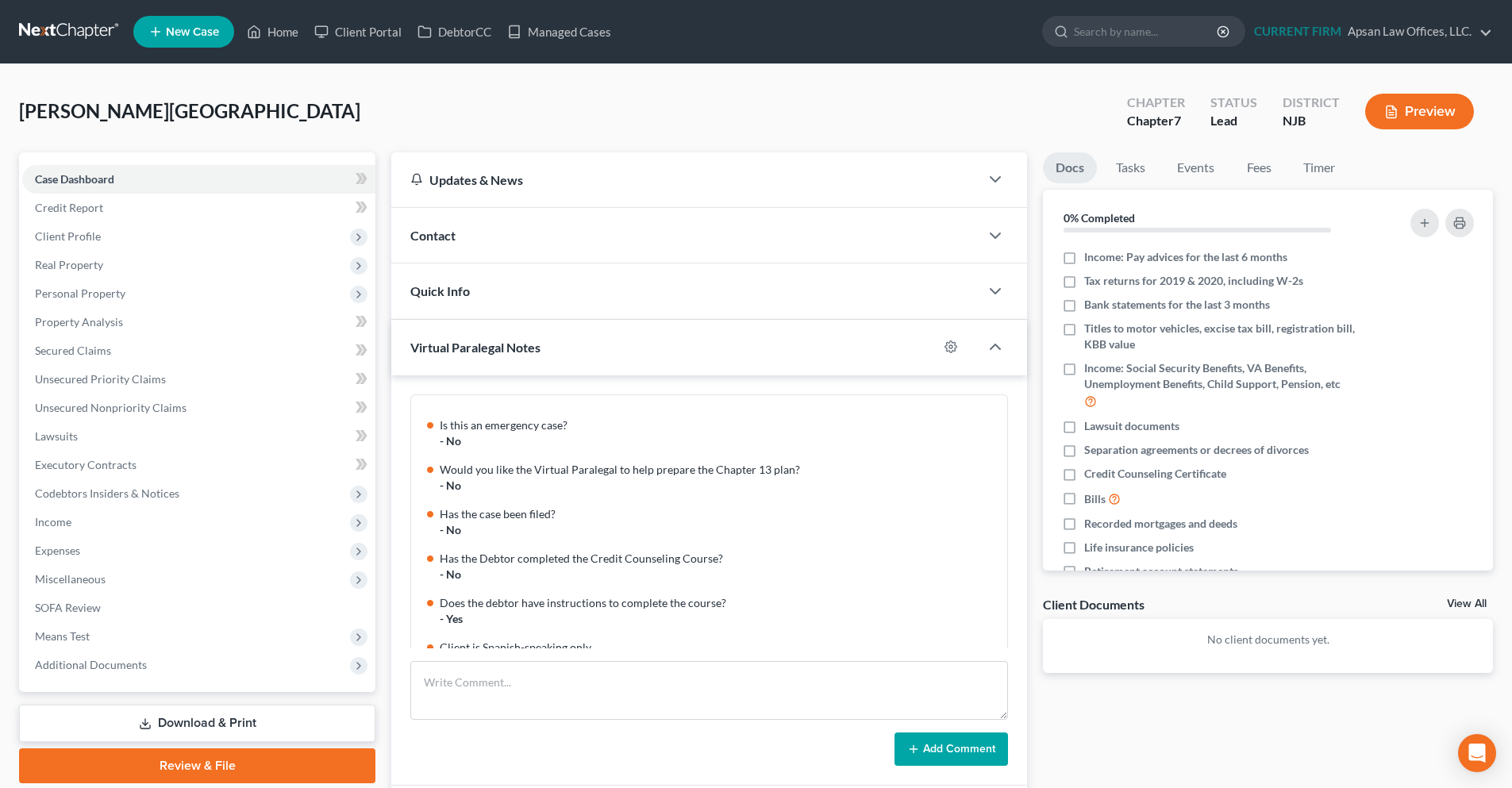
scroll to position [157, 0]
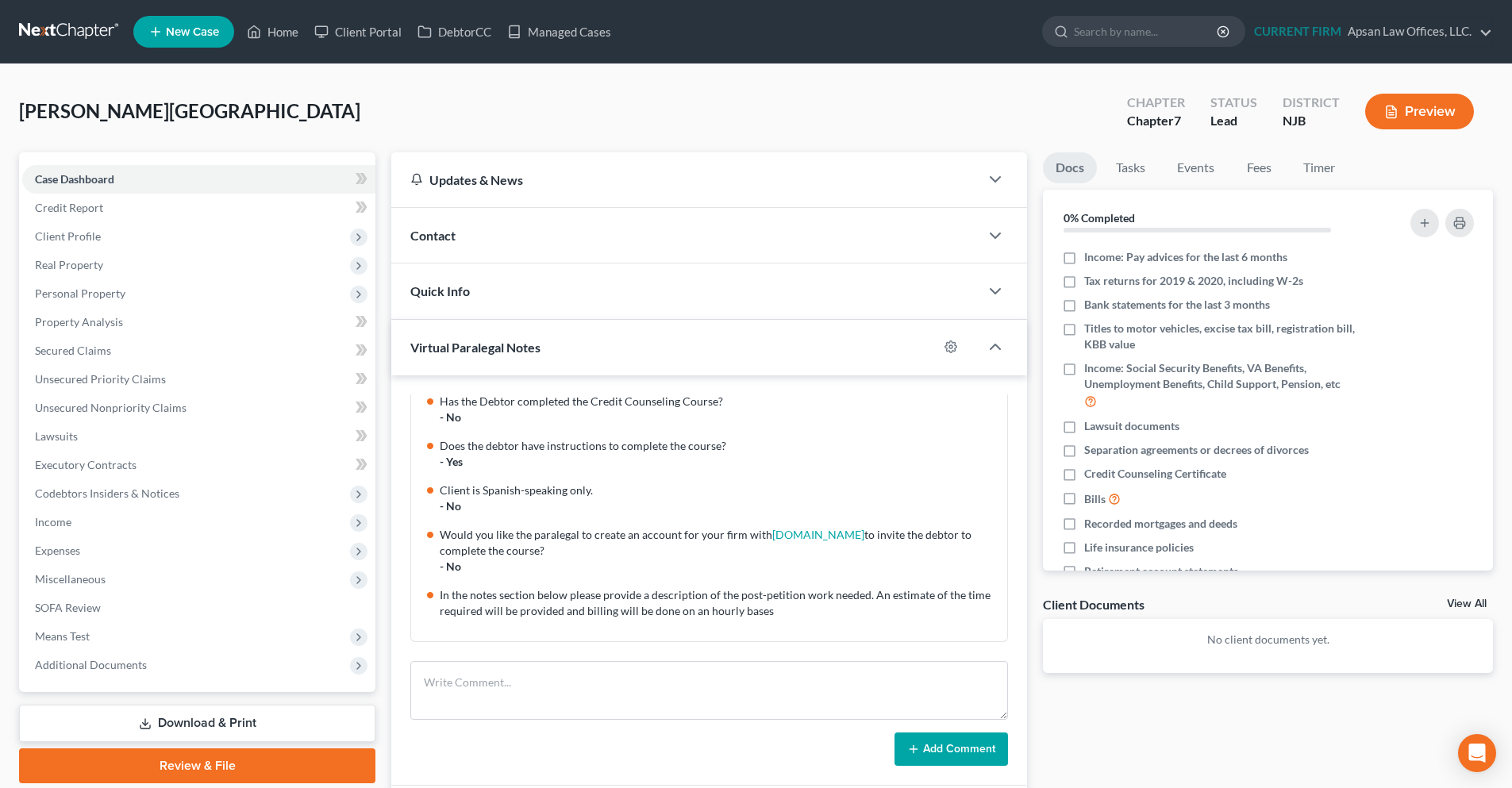
click at [75, 33] on link at bounding box center [70, 32] width 102 height 29
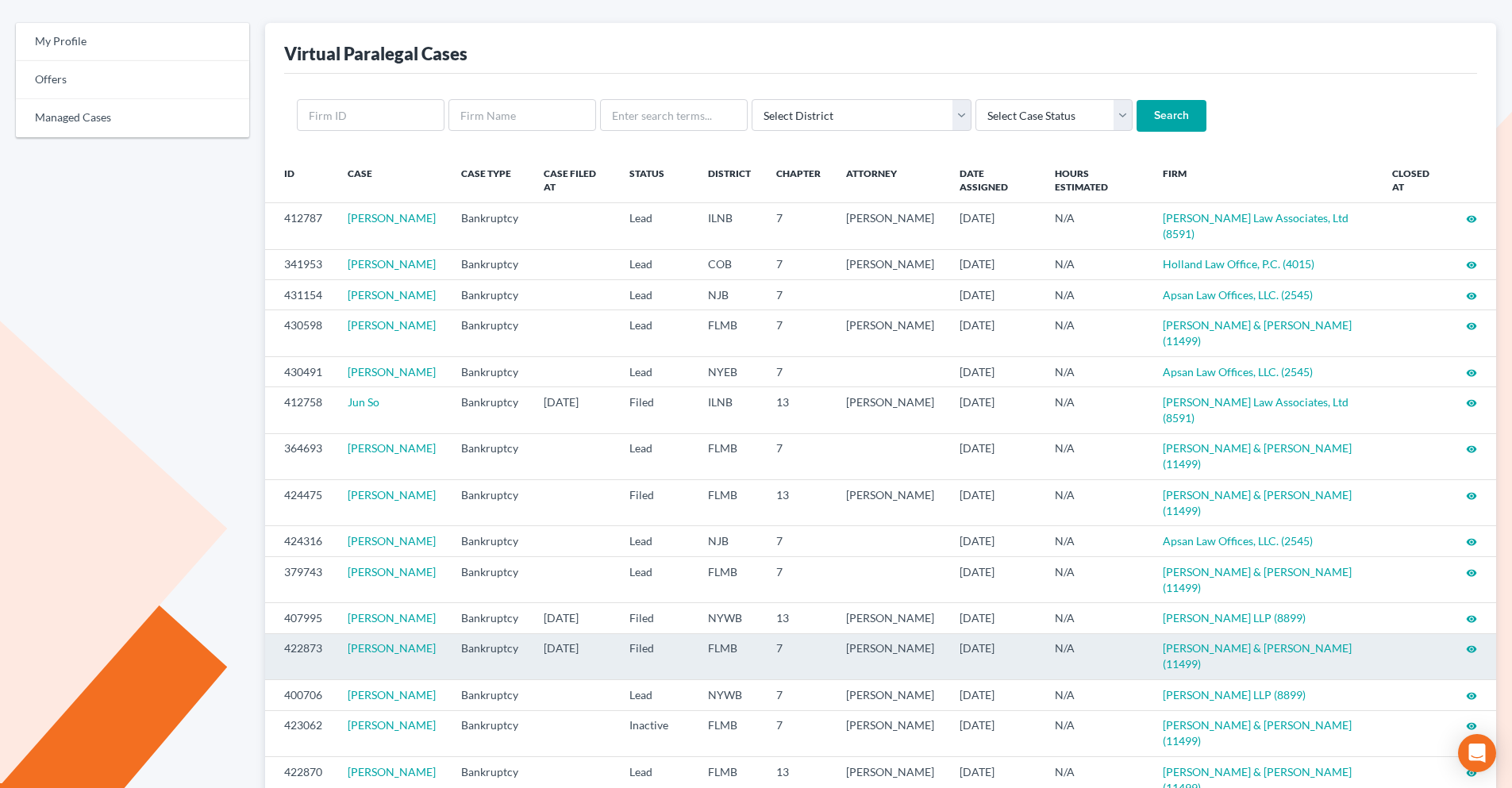
scroll to position [159, 0]
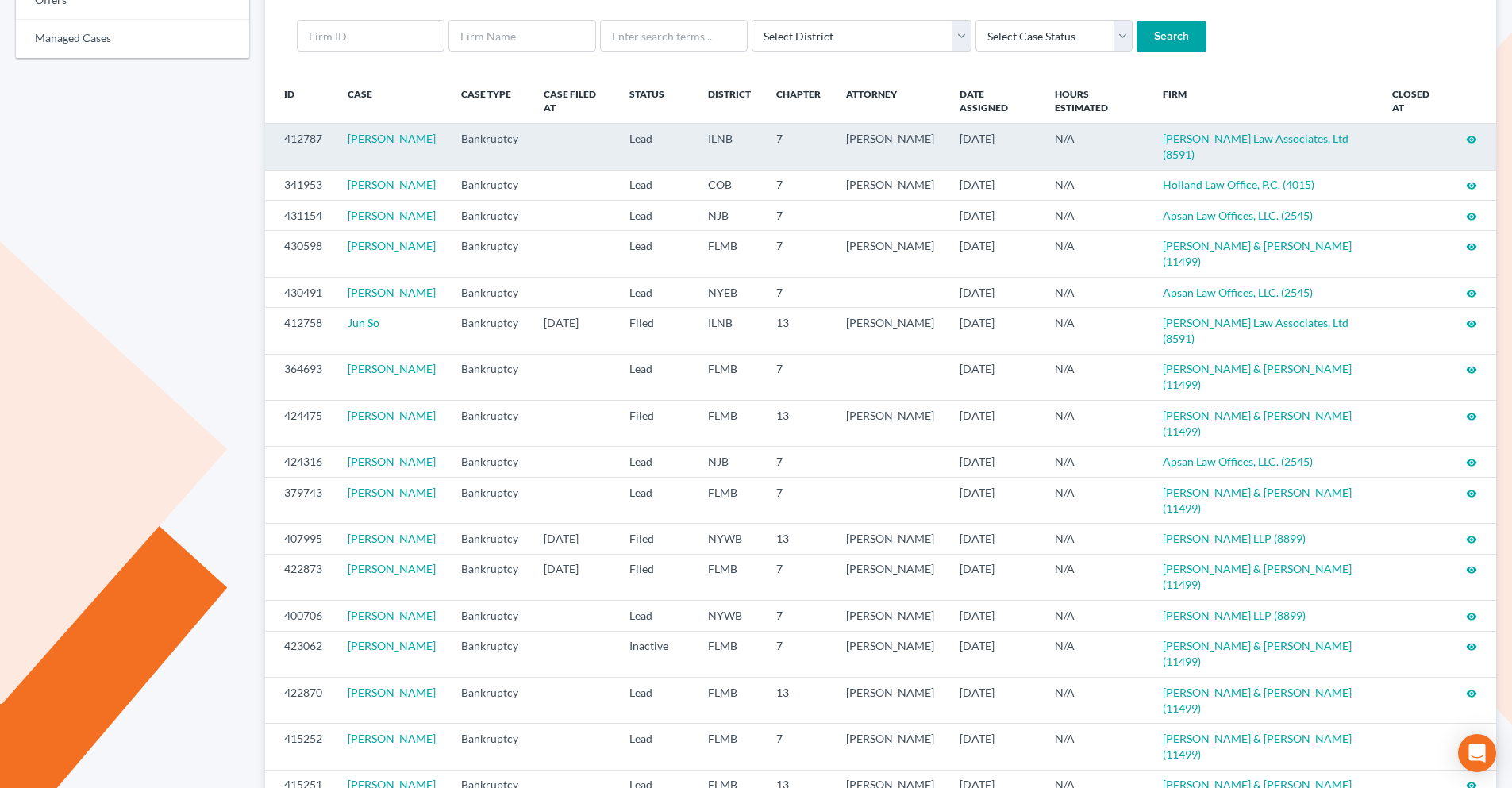
click at [1470, 141] on icon "visibility" at bounding box center [1472, 139] width 11 height 11
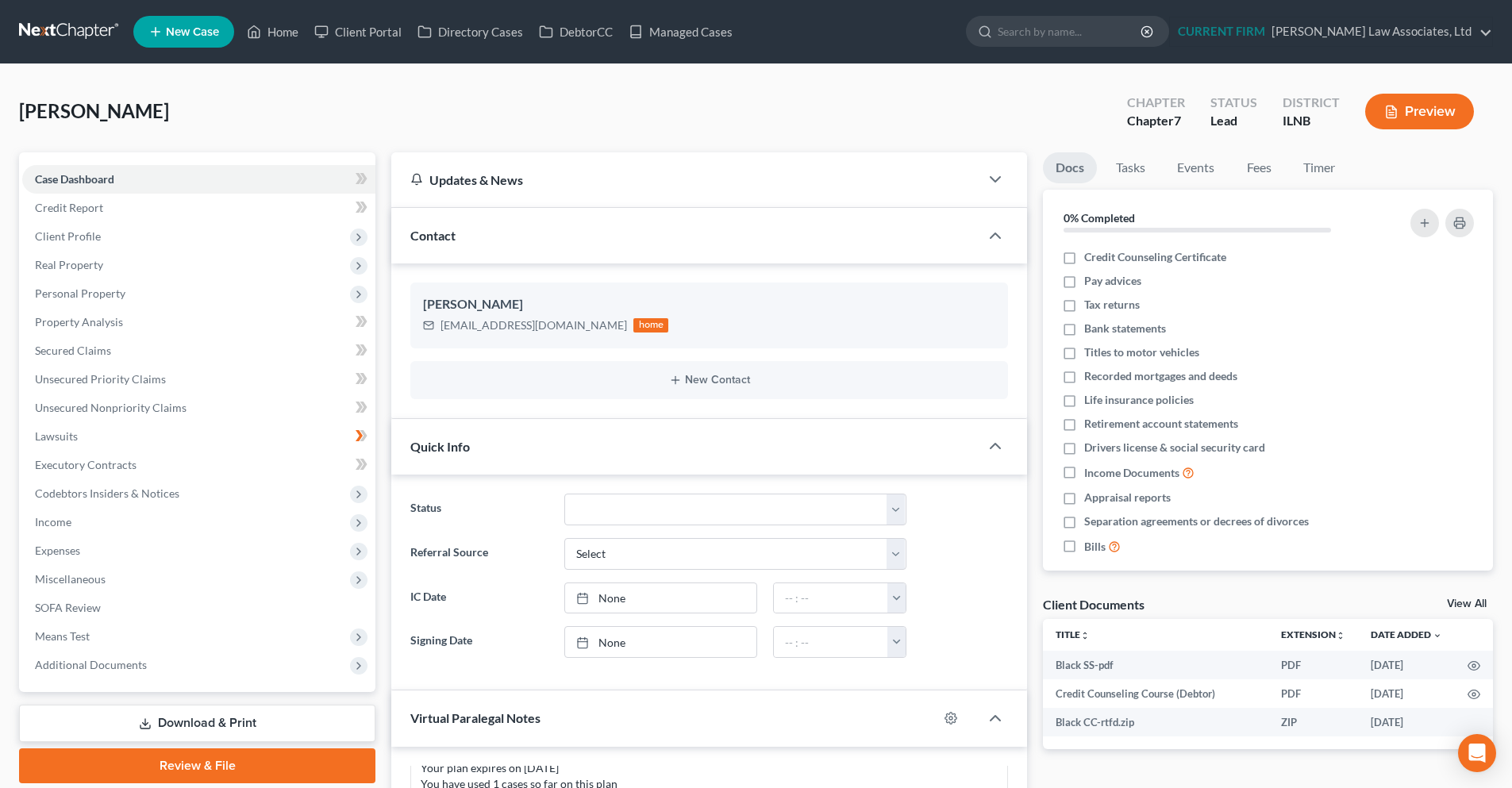
click at [61, 28] on link at bounding box center [70, 32] width 102 height 29
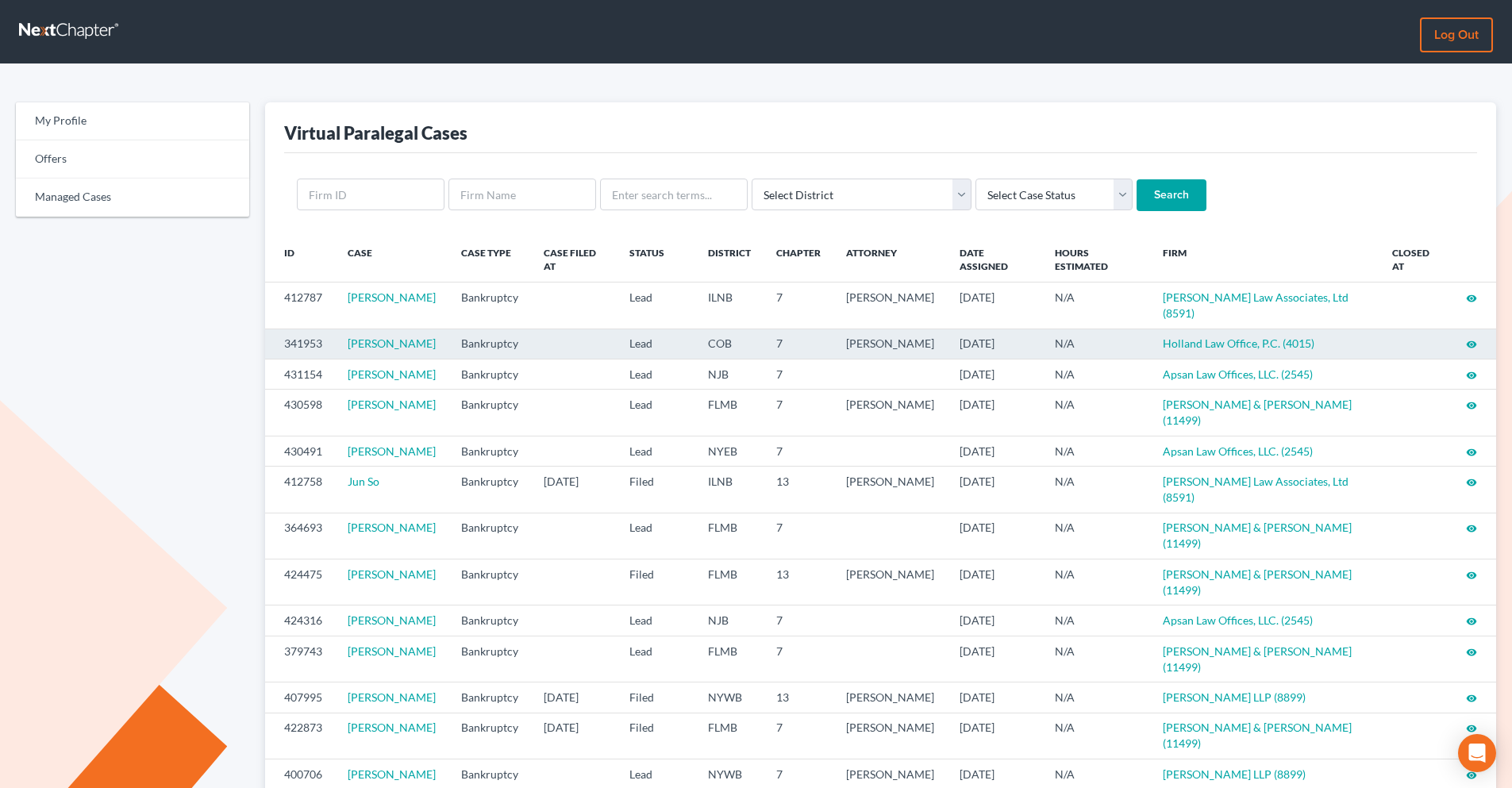
click at [1468, 346] on icon "visibility" at bounding box center [1472, 344] width 11 height 11
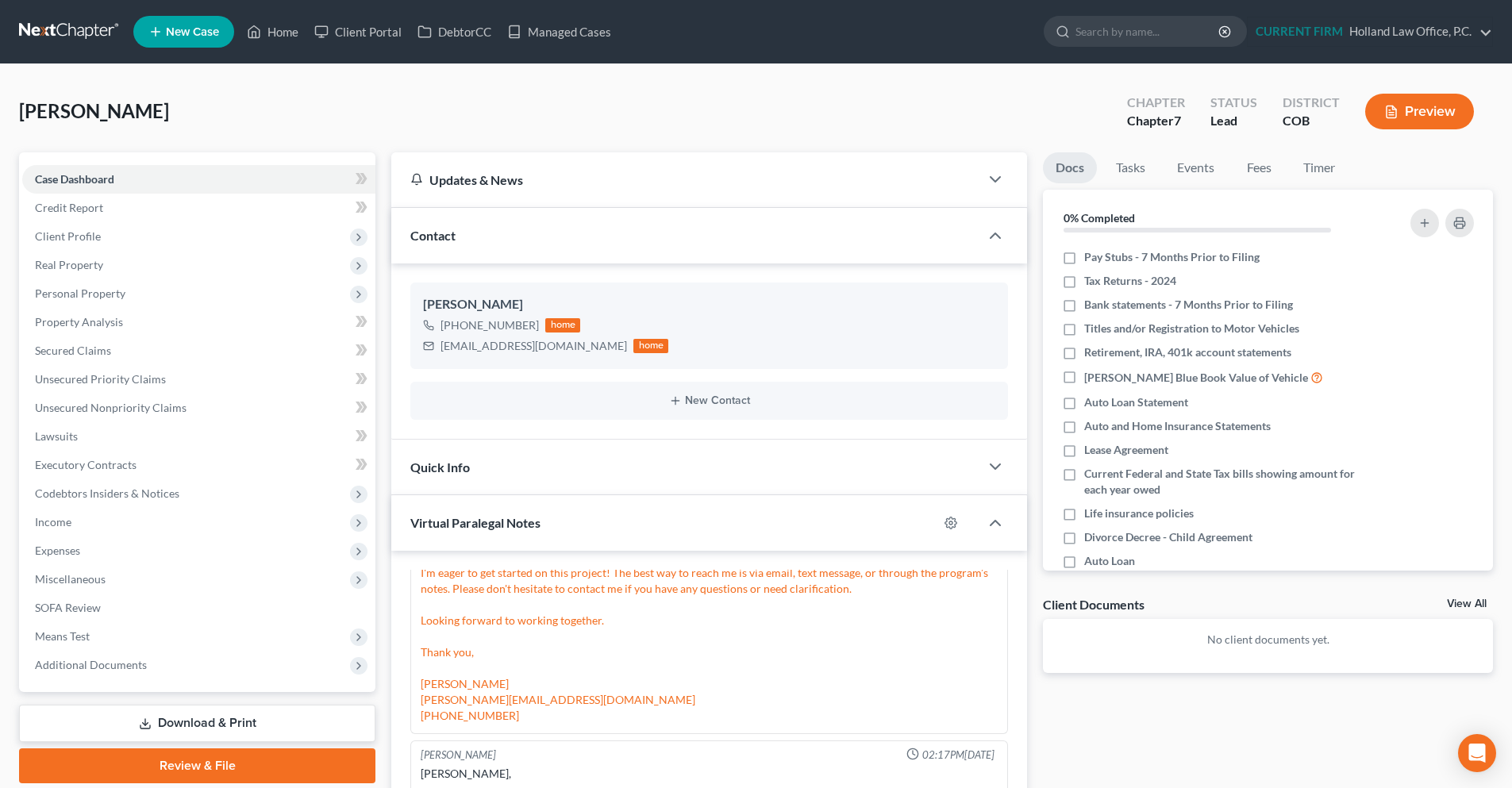
click at [67, 31] on link at bounding box center [70, 32] width 102 height 29
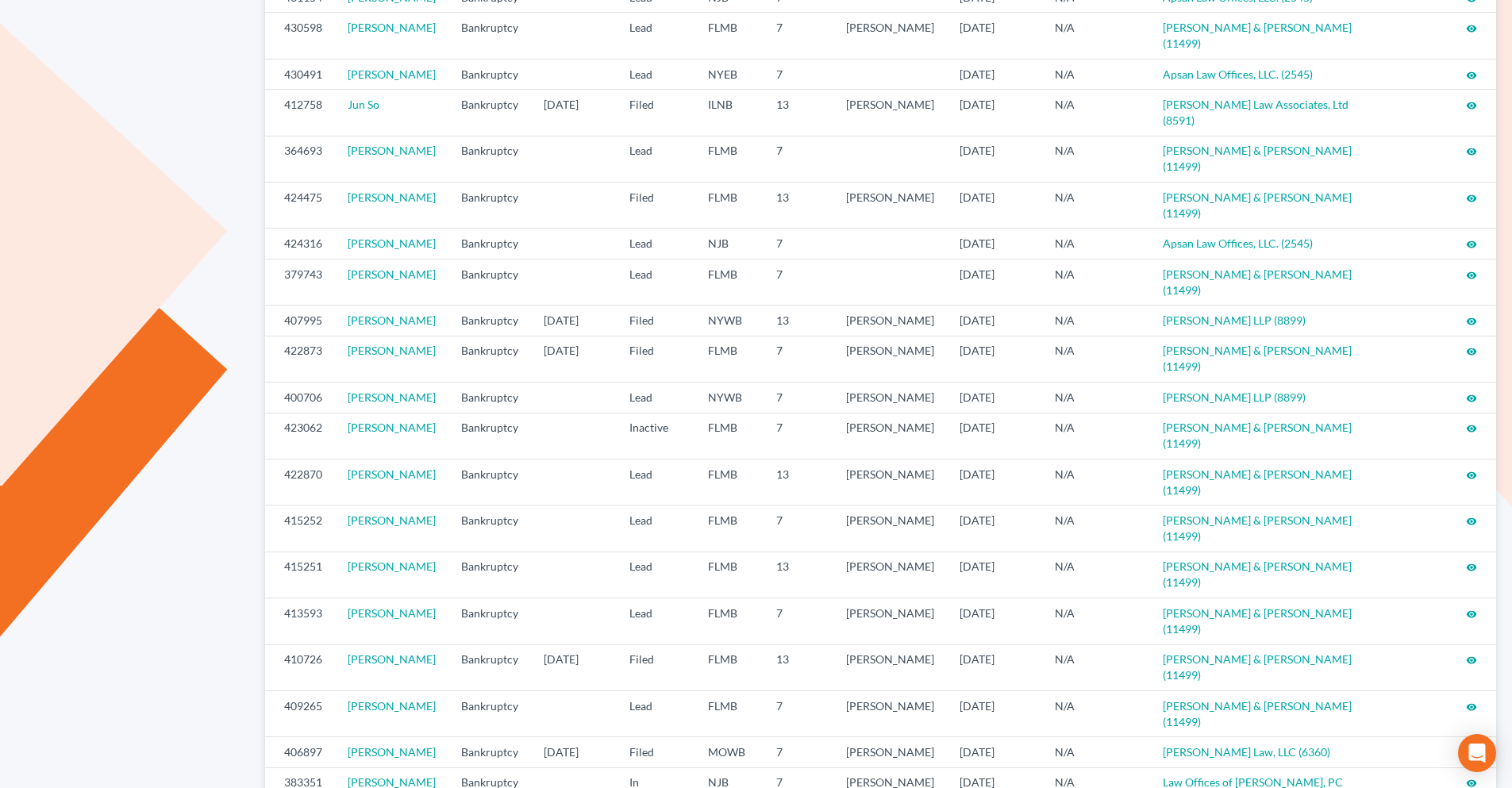
scroll to position [371, 0]
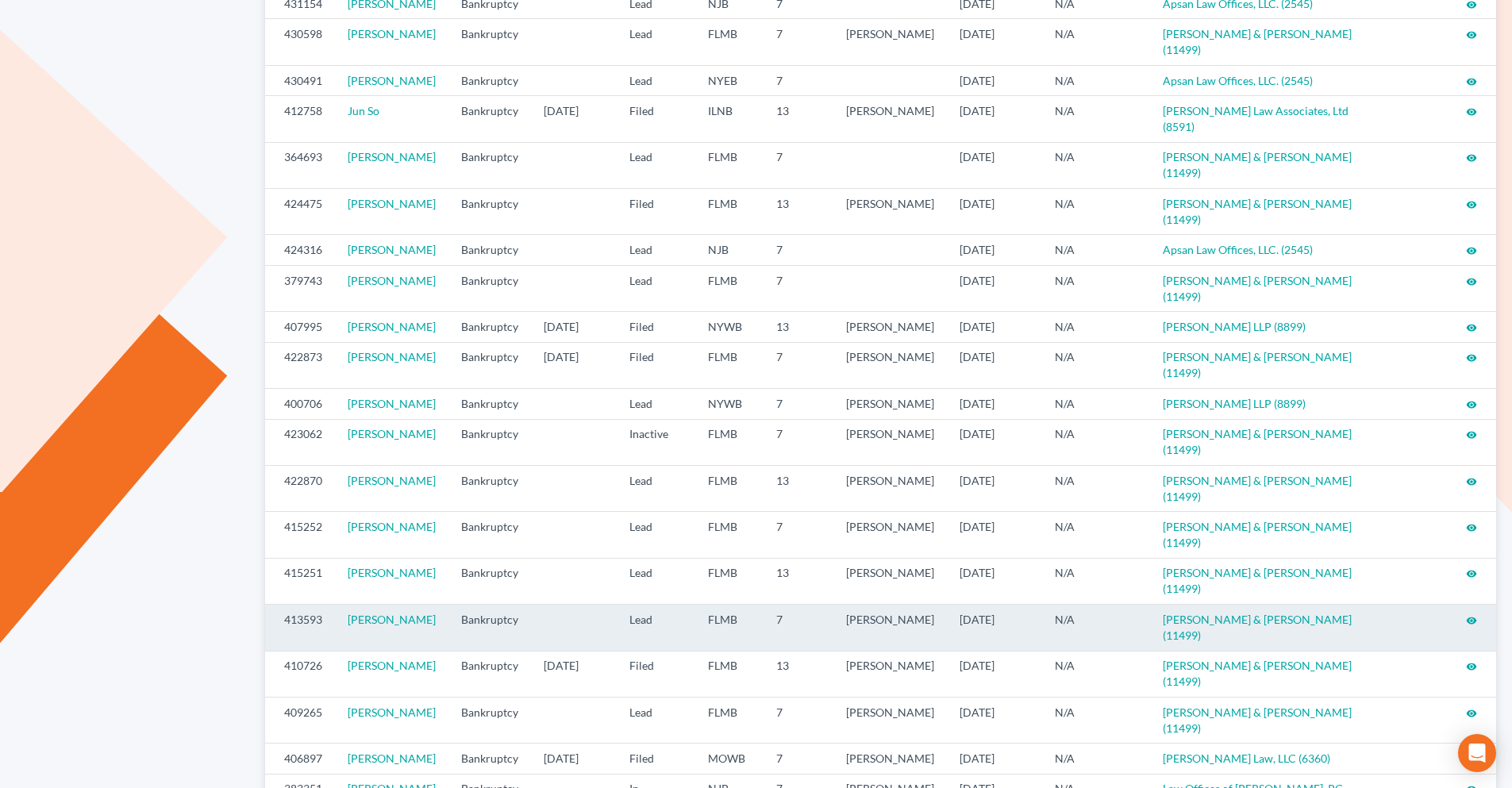
click at [1471, 615] on icon "visibility" at bounding box center [1472, 621] width 11 height 11
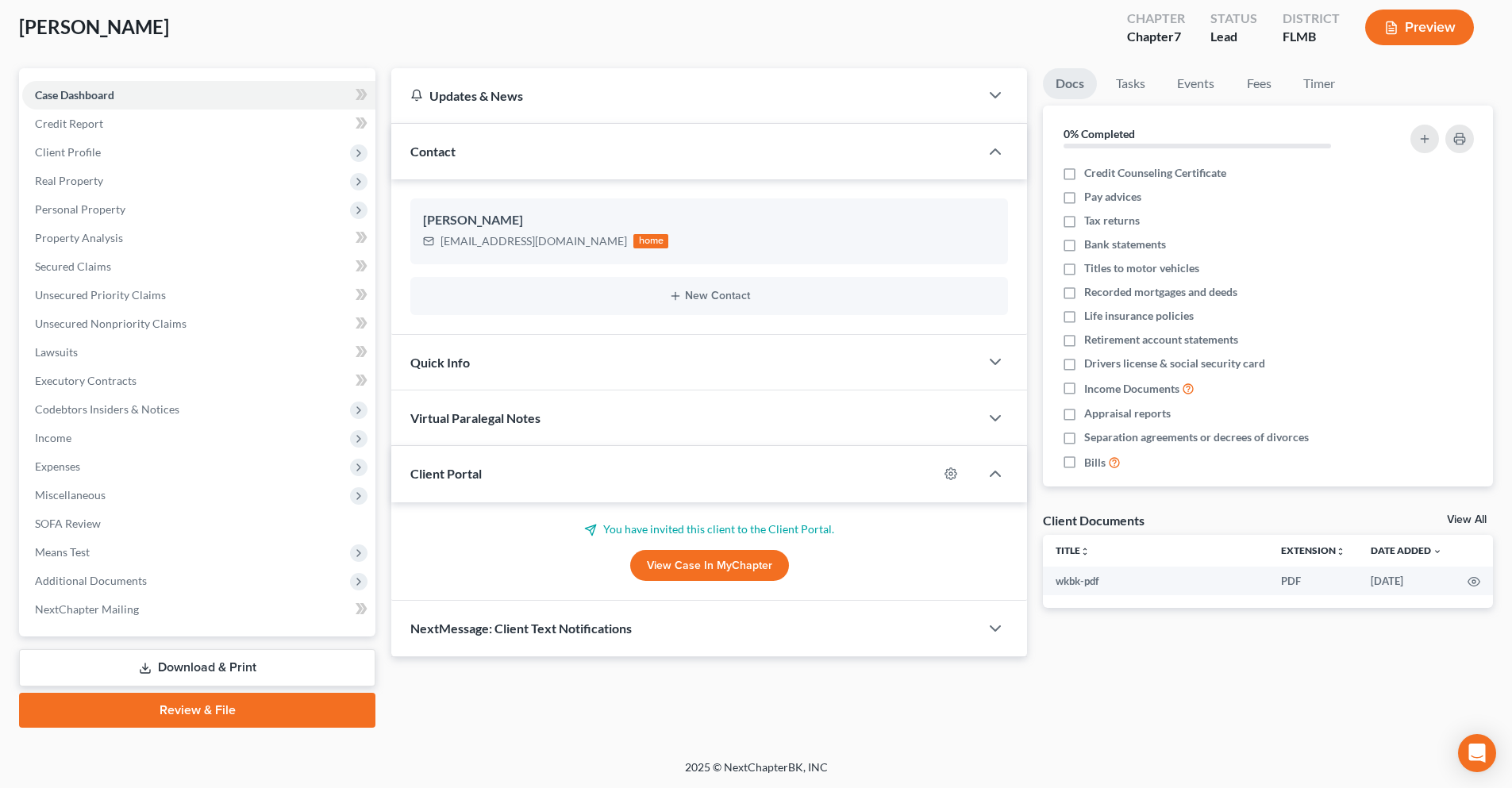
scroll to position [5, 0]
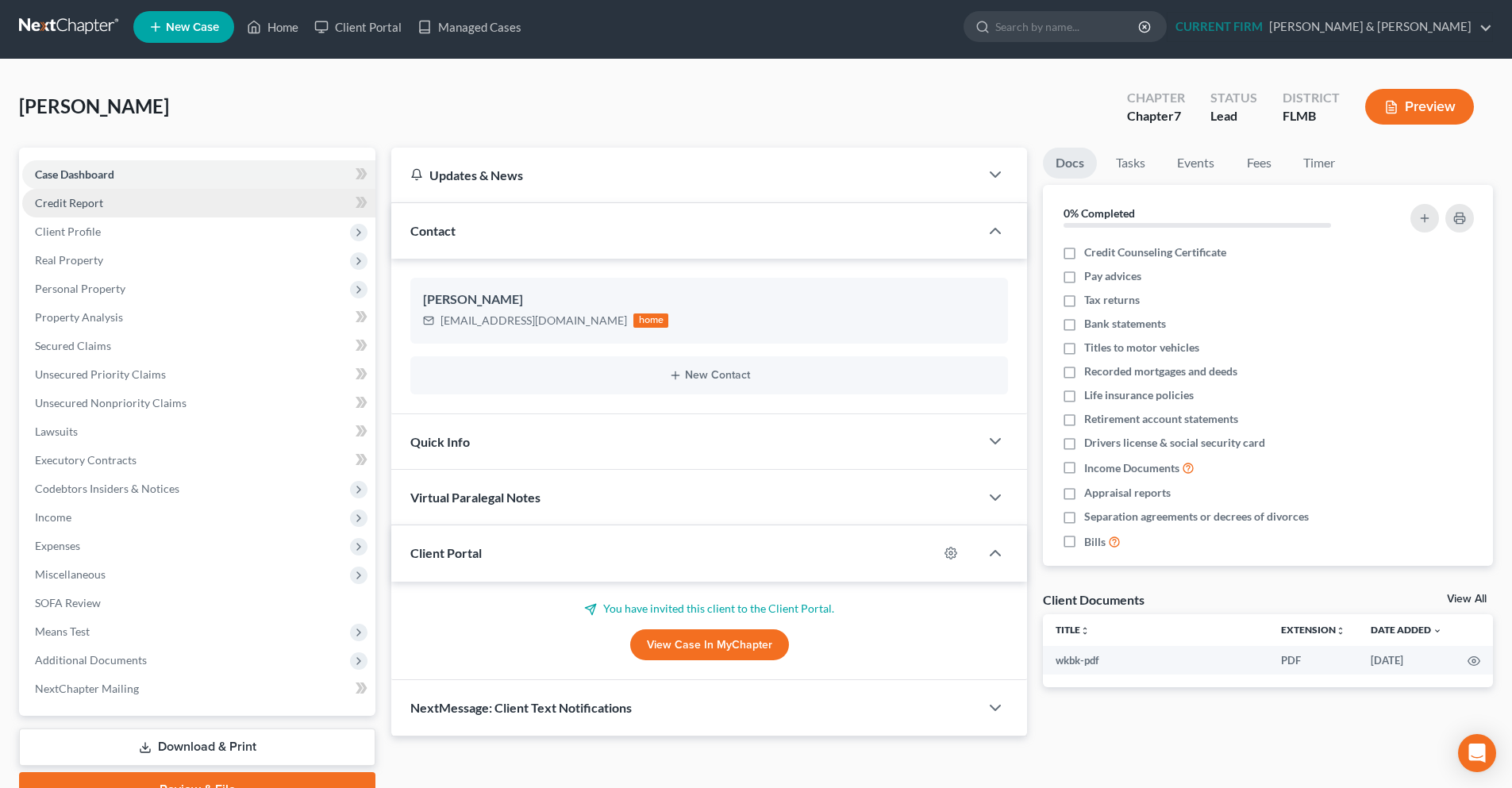
click at [65, 201] on span "Credit Report" at bounding box center [69, 203] width 68 height 14
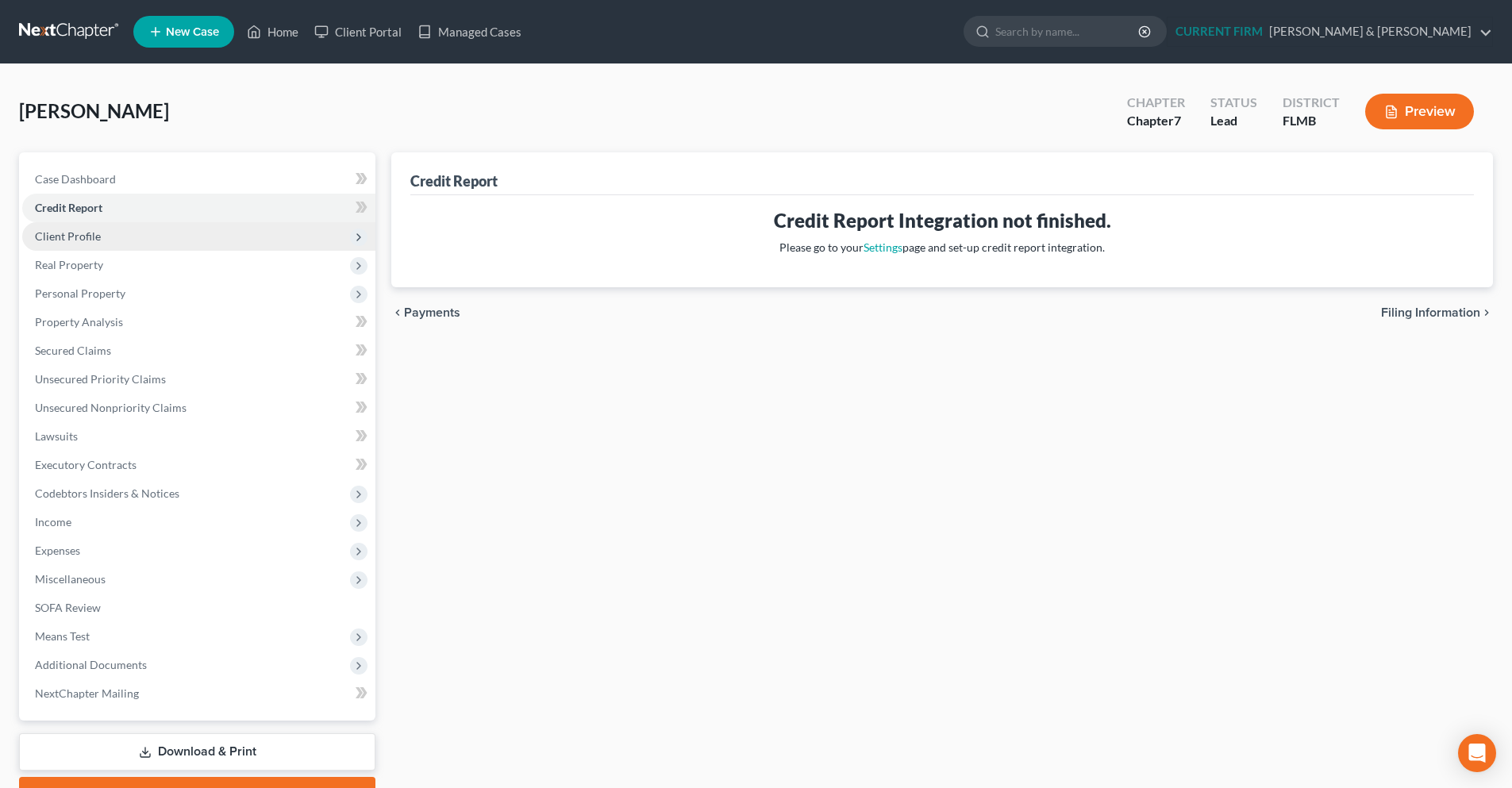
click at [115, 235] on span "Client Profile" at bounding box center [199, 236] width 353 height 29
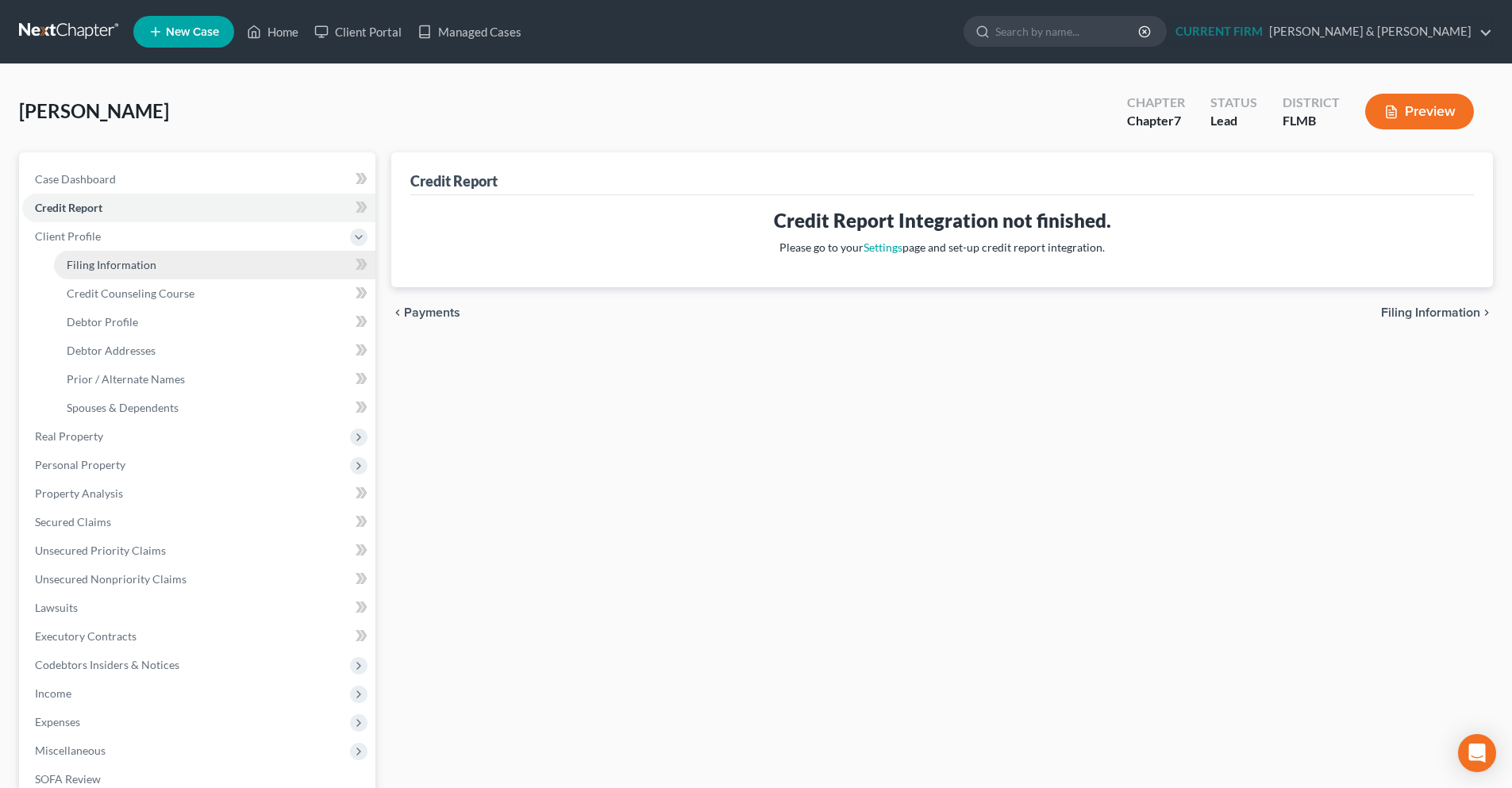
click at [153, 274] on link "Filing Information" at bounding box center [214, 265] width 321 height 29
select select "1"
select select "0"
select select "9"
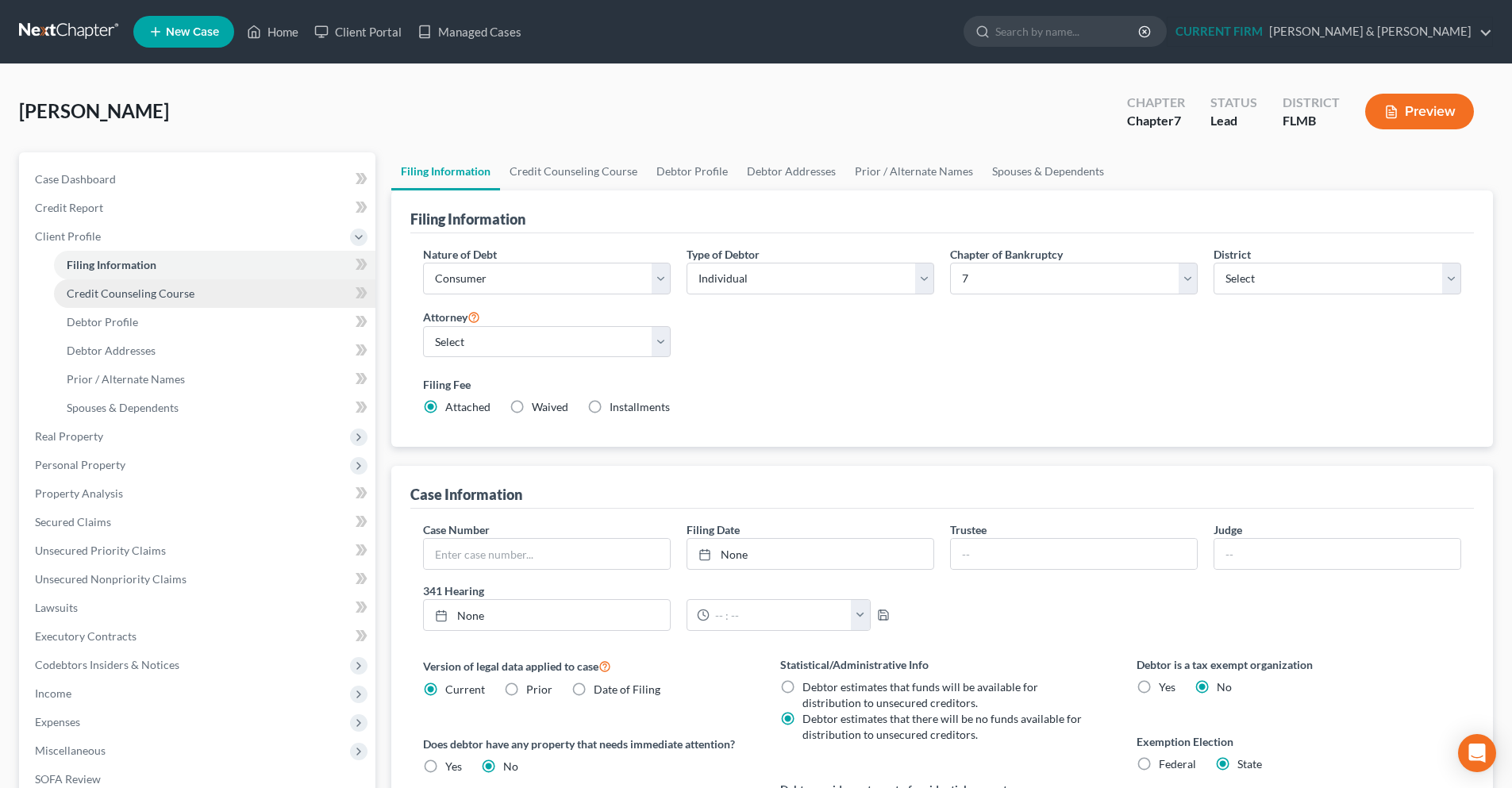
click at [165, 296] on span "Credit Counseling Course" at bounding box center [131, 293] width 128 height 14
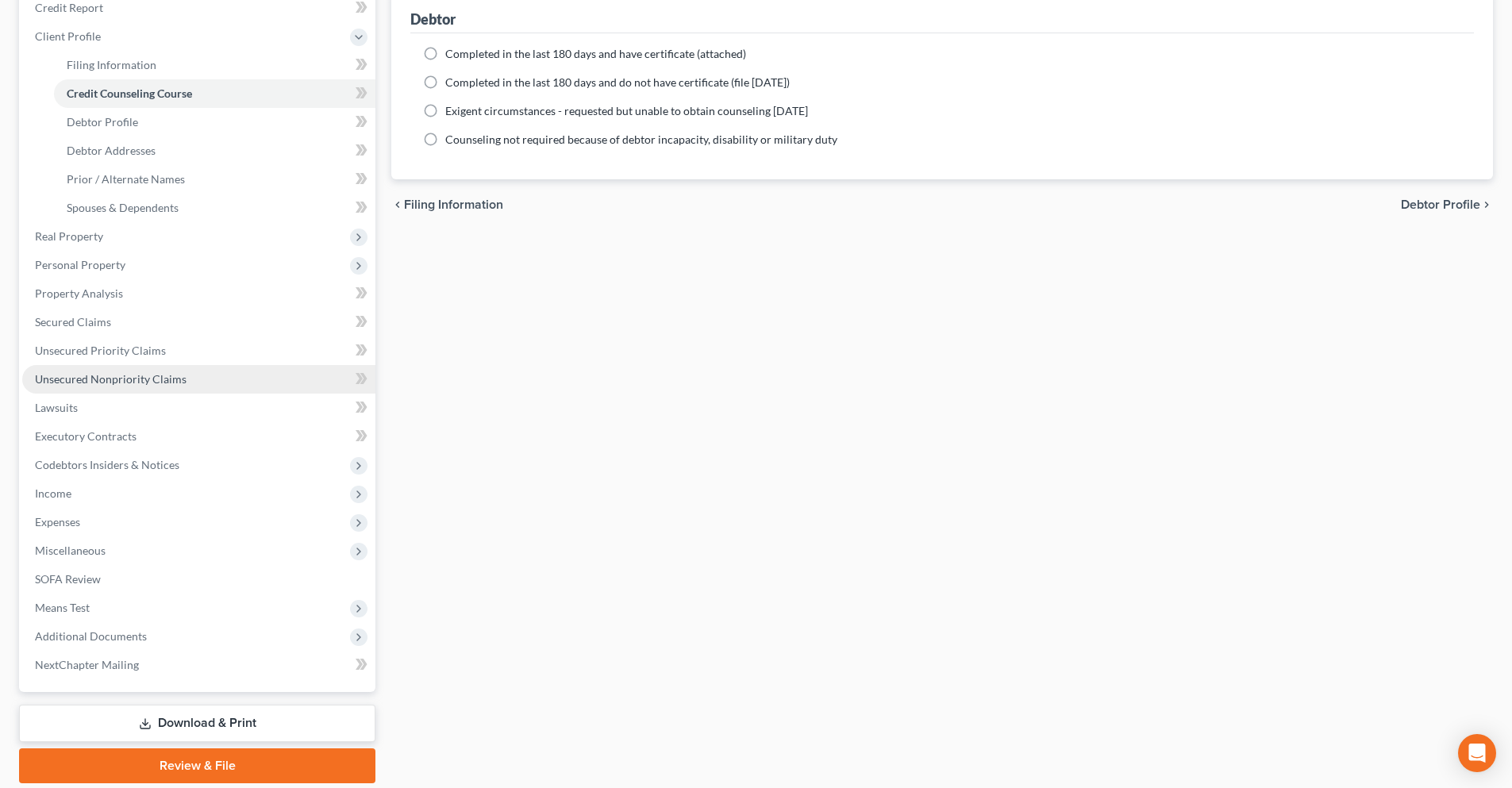
scroll to position [238, 0]
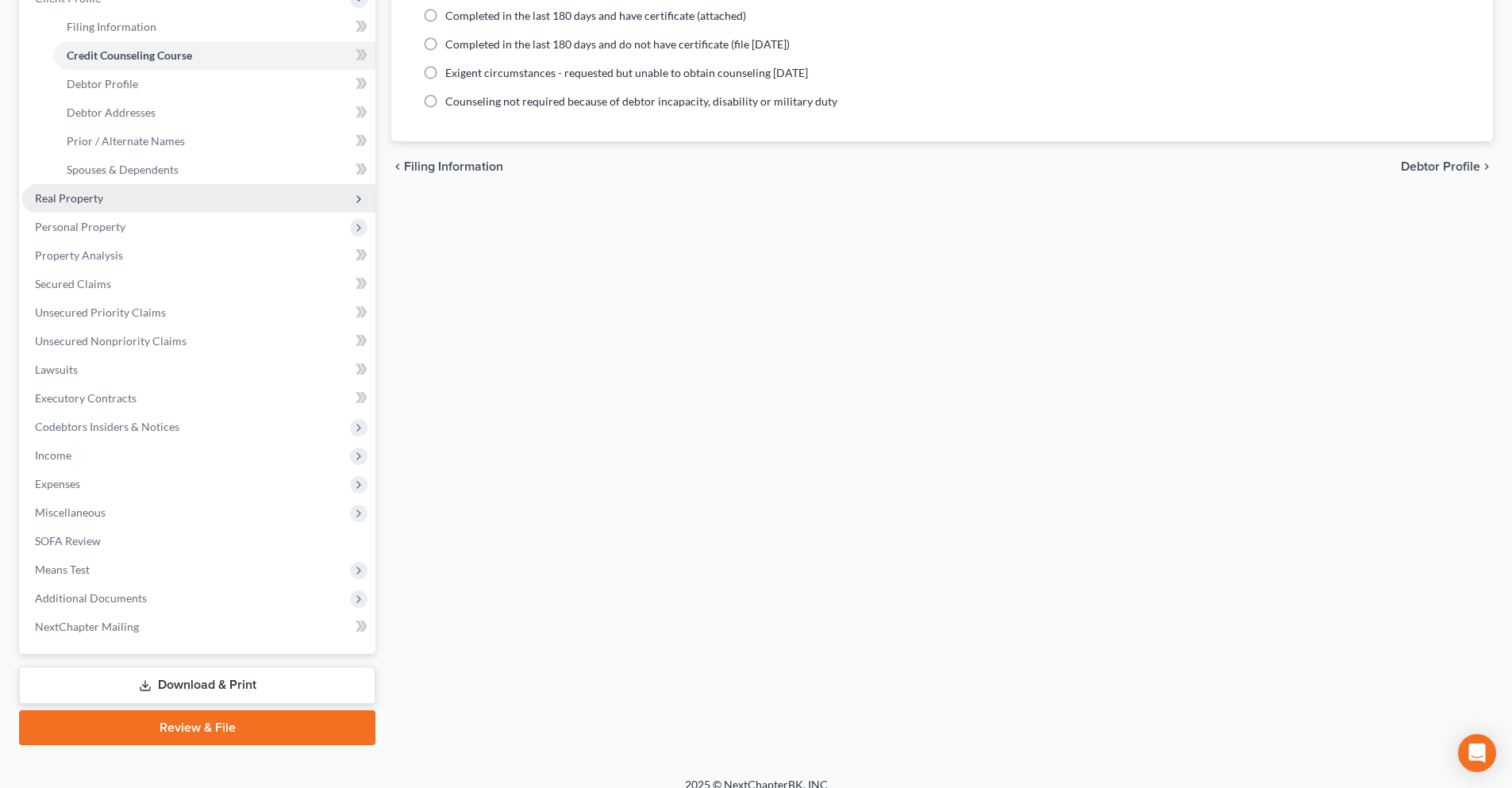
click at [91, 197] on span "Real Property" at bounding box center [69, 198] width 68 height 14
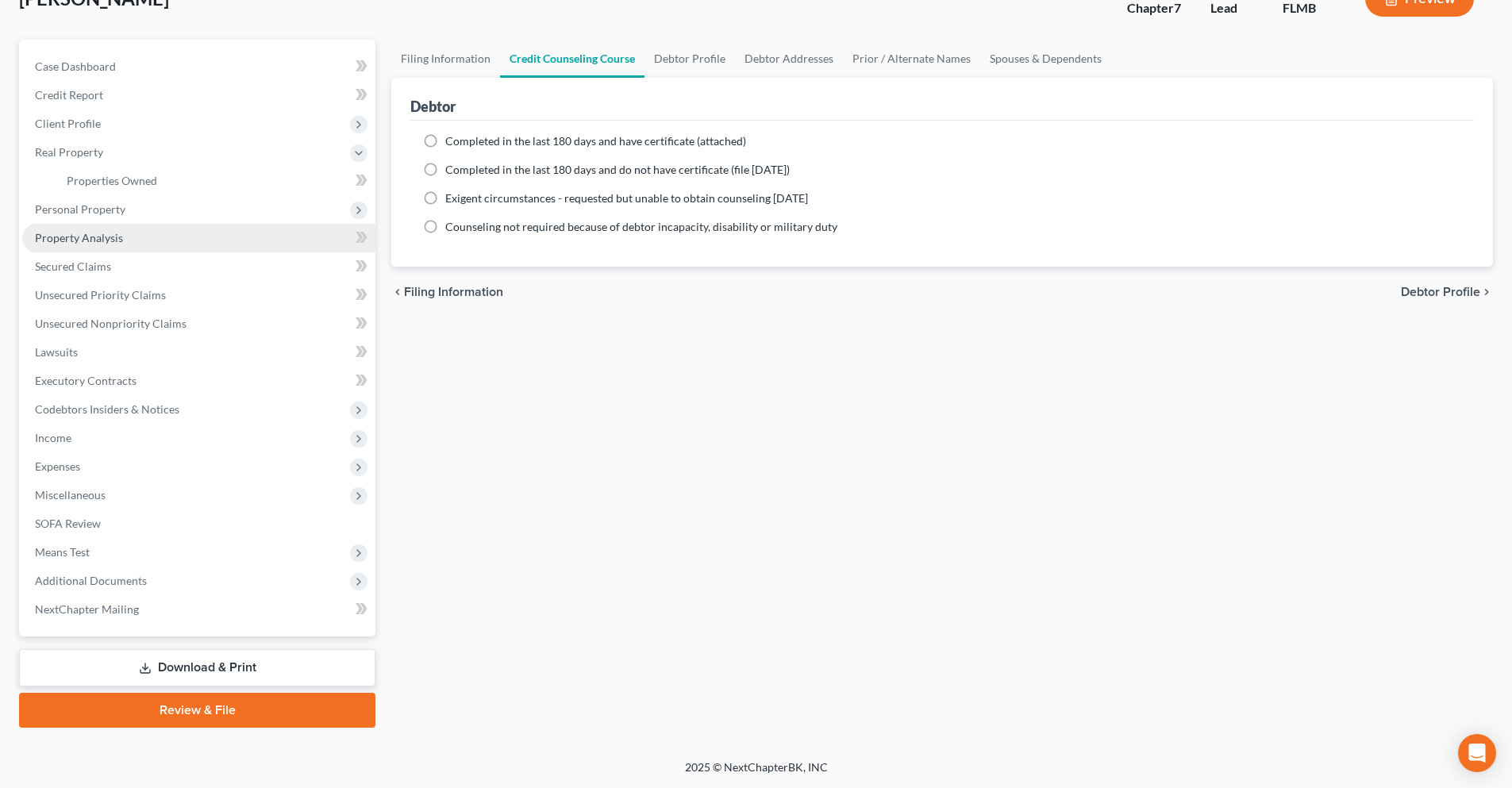
scroll to position [113, 0]
click at [124, 216] on span "Personal Property" at bounding box center [199, 210] width 353 height 29
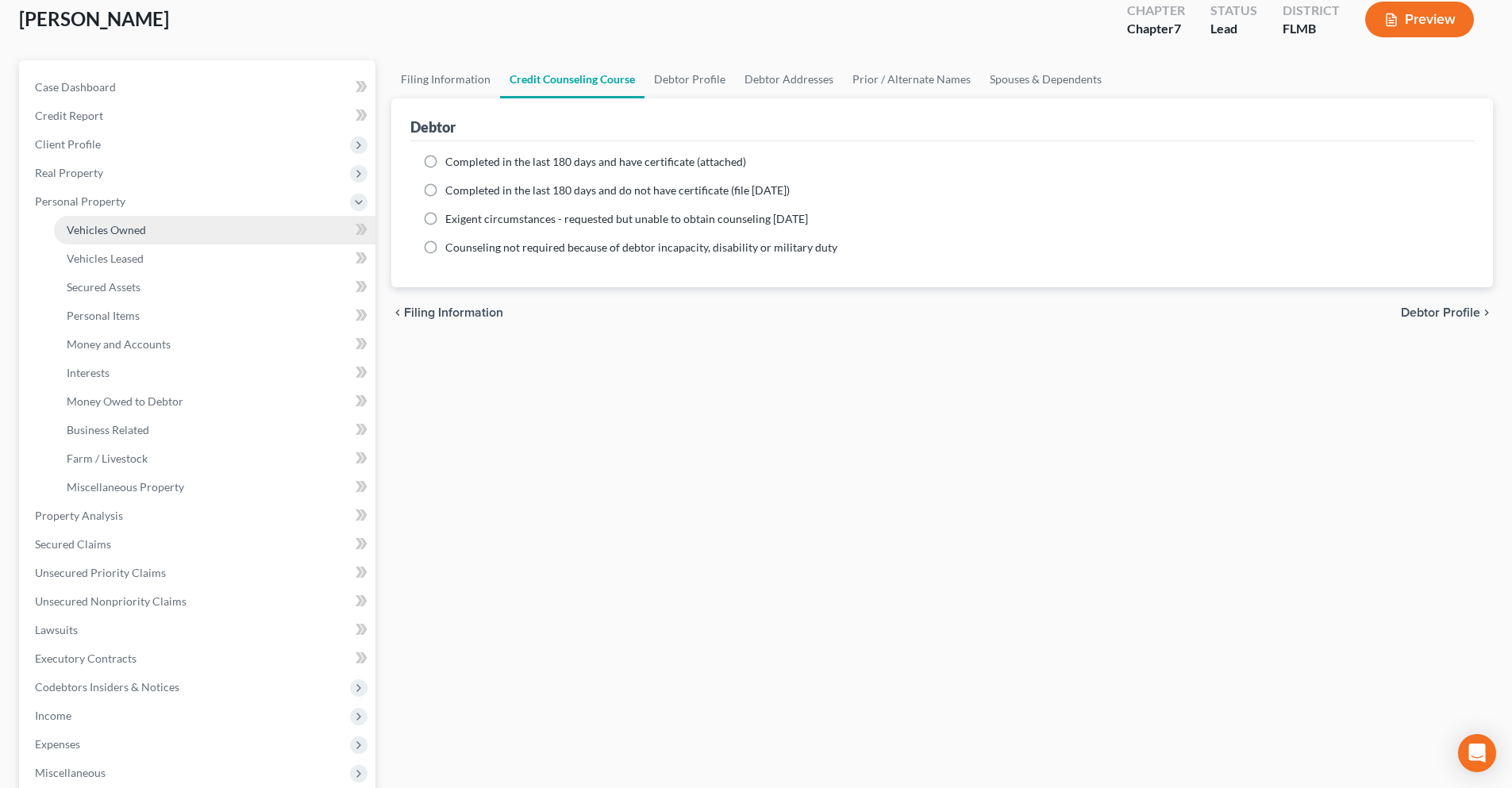
scroll to position [79, 0]
